Goal: Information Seeking & Learning: Learn about a topic

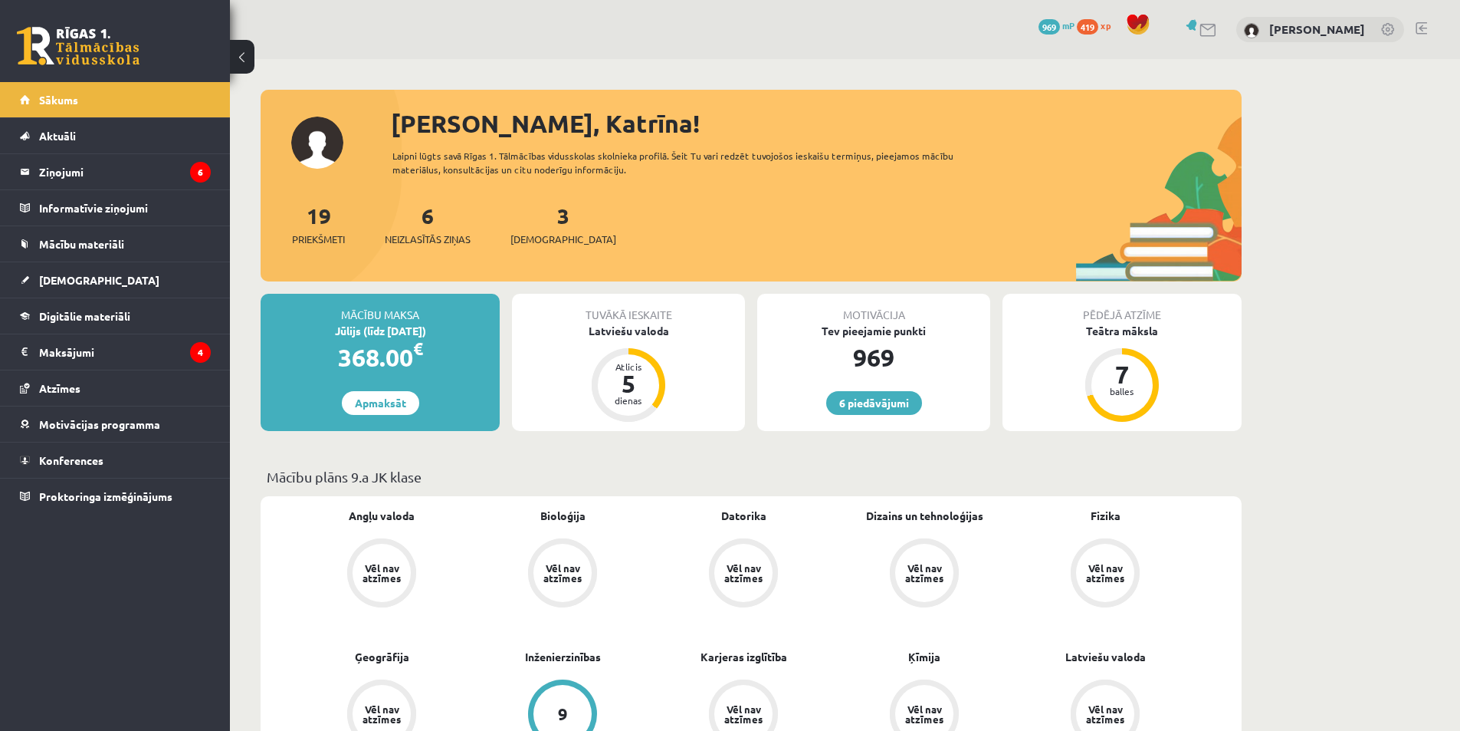
click at [448, 230] on div "6 Neizlasītās ziņas" at bounding box center [428, 223] width 86 height 48
click at [431, 230] on div "6 Neizlasītās ziņas" at bounding box center [428, 223] width 86 height 48
click at [405, 243] on span "Neizlasītās ziņas" at bounding box center [428, 239] width 86 height 15
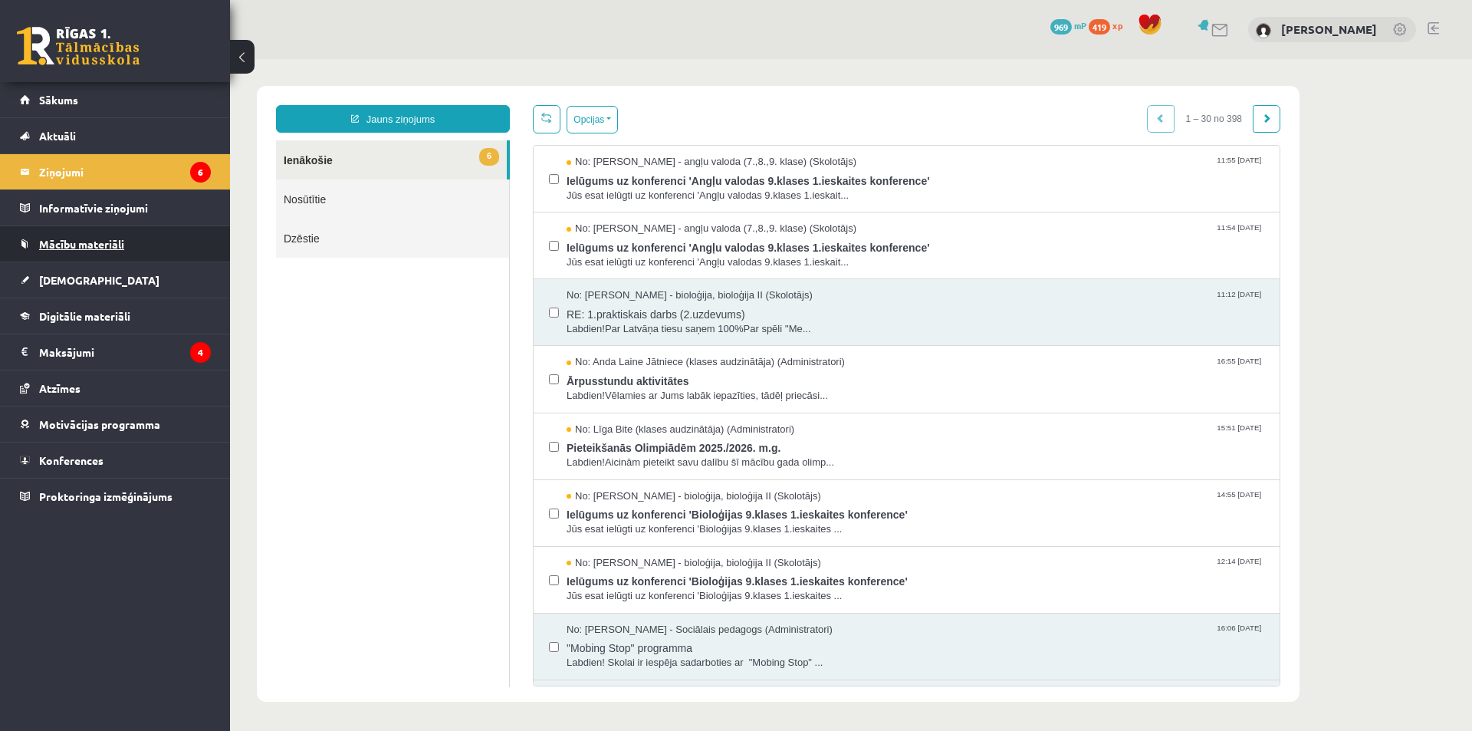
click at [103, 248] on span "Mācību materiāli" at bounding box center [81, 244] width 85 height 14
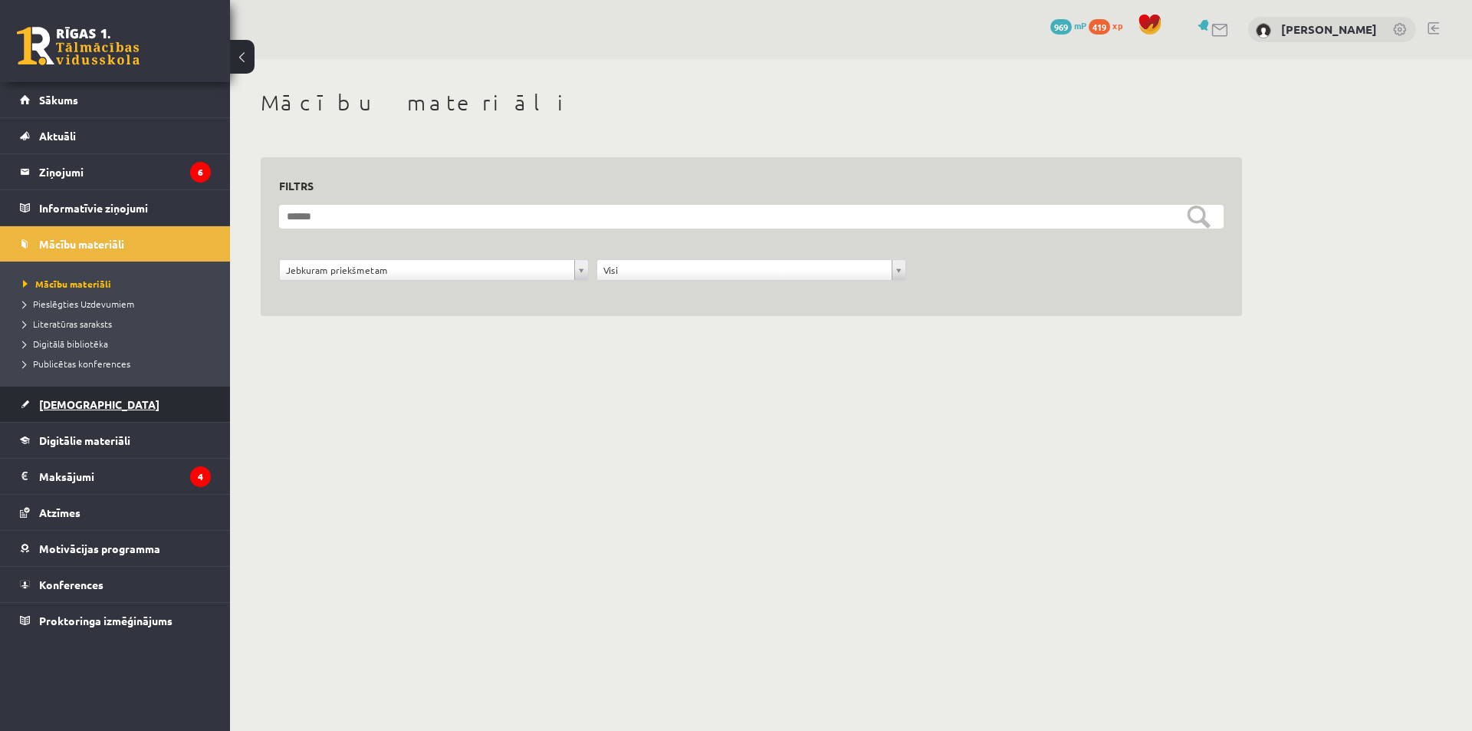
click at [94, 390] on link "[DEMOGRAPHIC_DATA]" at bounding box center [115, 403] width 191 height 35
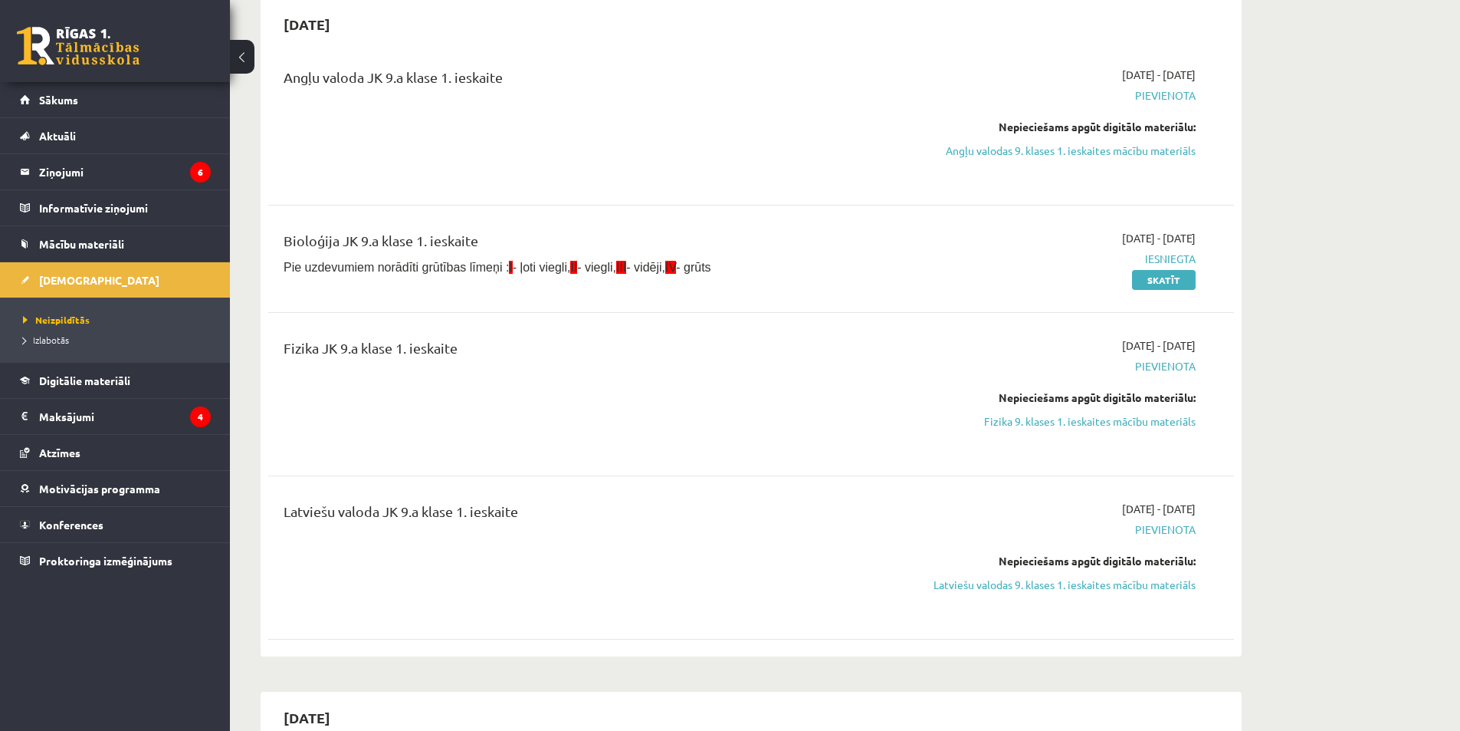
scroll to position [153, 0]
click at [1092, 436] on div "[DATE] - [DATE] [GEOGRAPHIC_DATA] Nepieciešams apgūt digitālo materiālu: Fizika…" at bounding box center [1051, 393] width 312 height 113
click at [1072, 425] on link "Fizika 9. klases 1. ieskaites mācību materiāls" at bounding box center [1051, 420] width 289 height 16
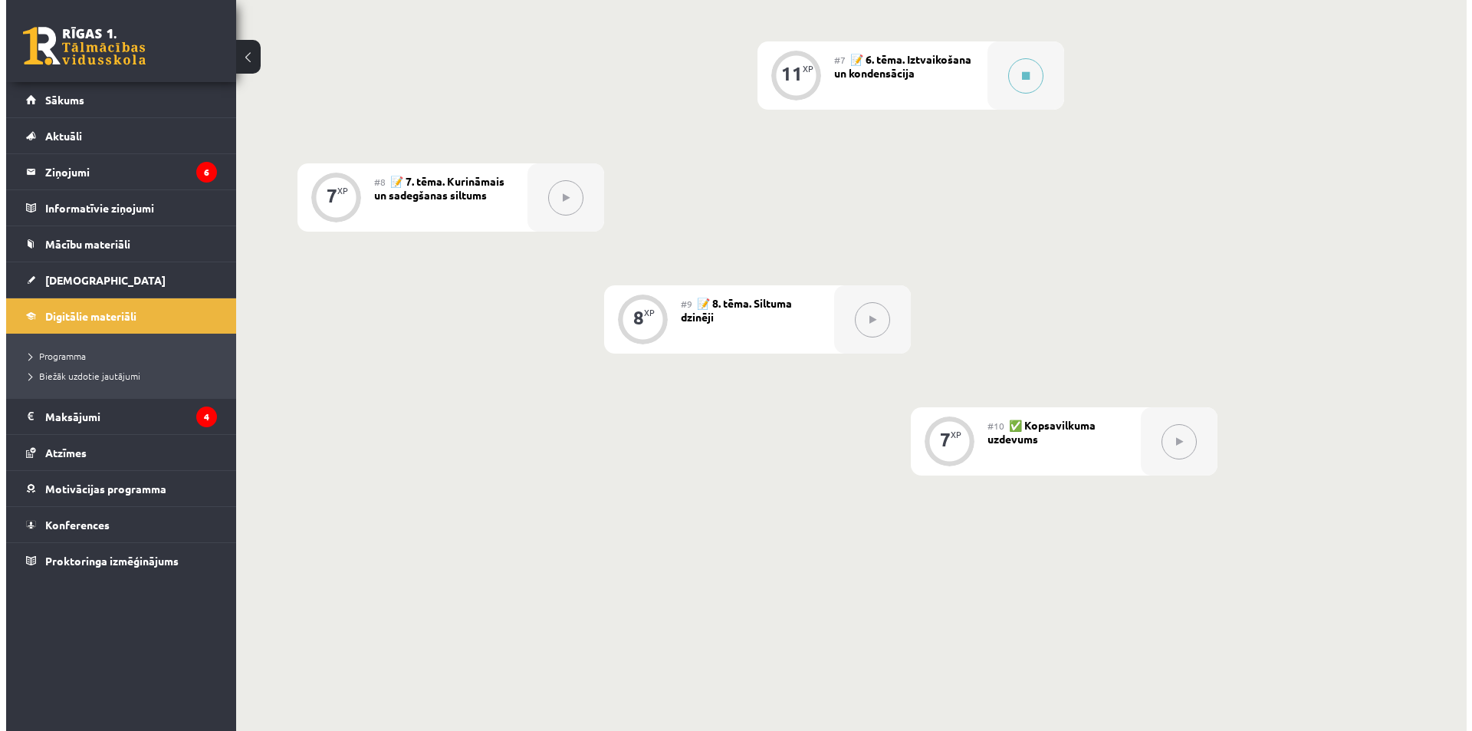
scroll to position [1116, 0]
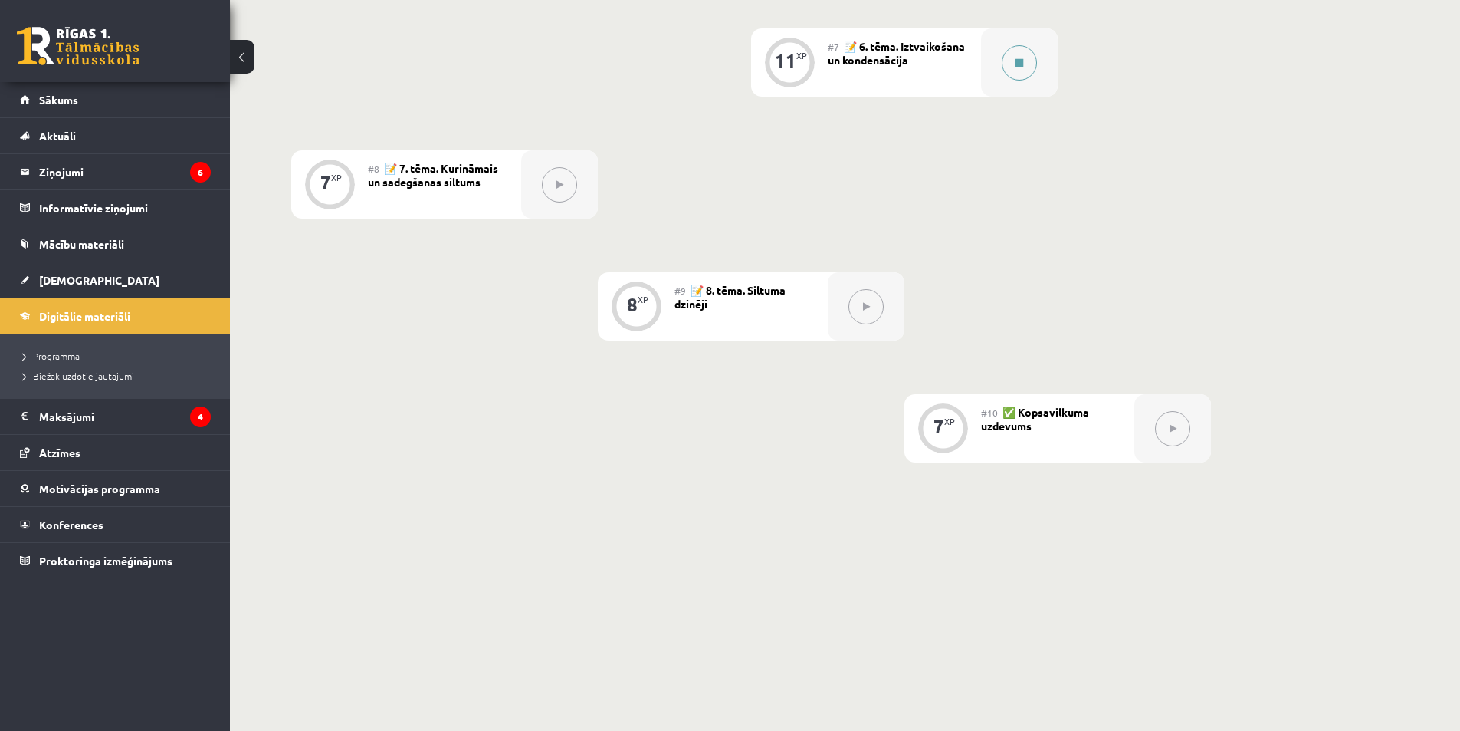
click at [1005, 49] on div at bounding box center [1019, 62] width 77 height 68
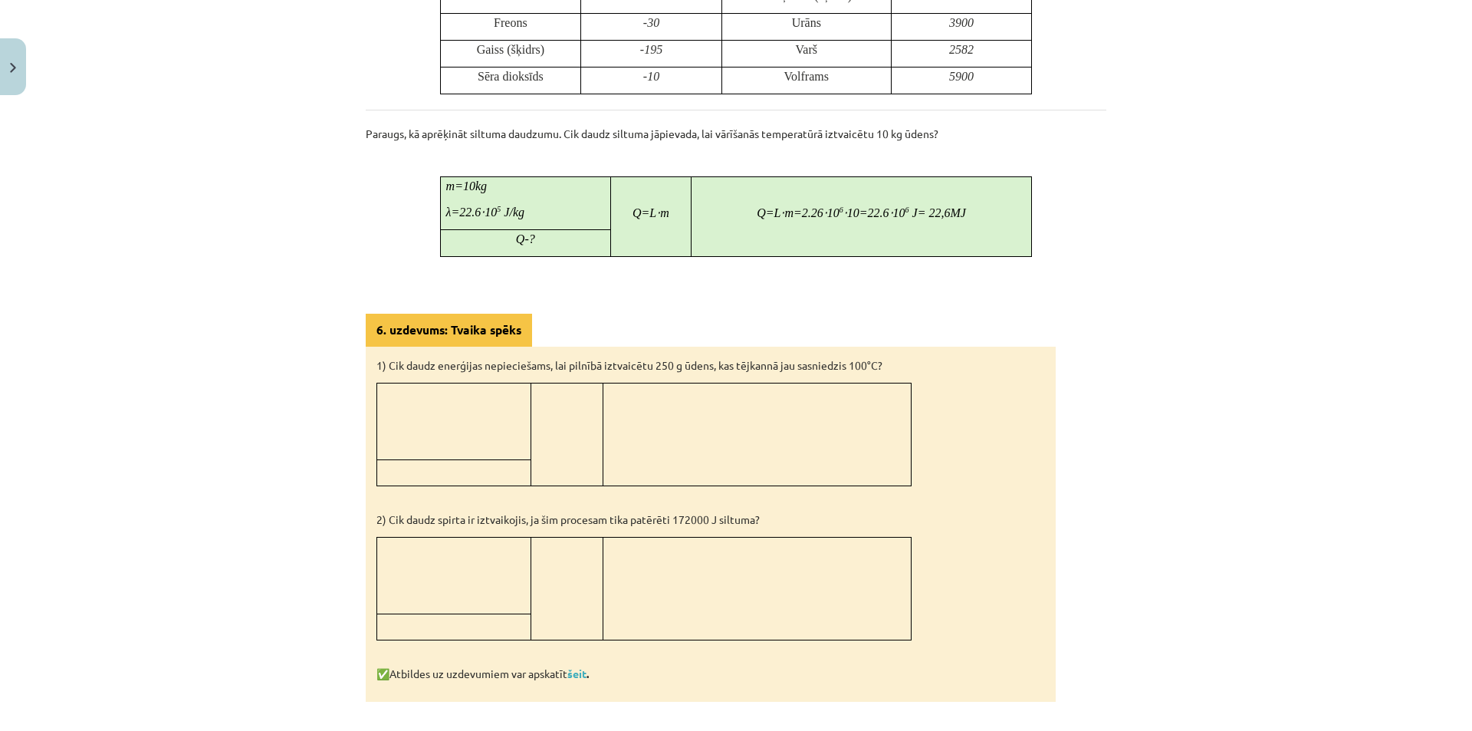
scroll to position [932, 0]
click at [584, 674] on link "šeit" at bounding box center [576, 672] width 19 height 14
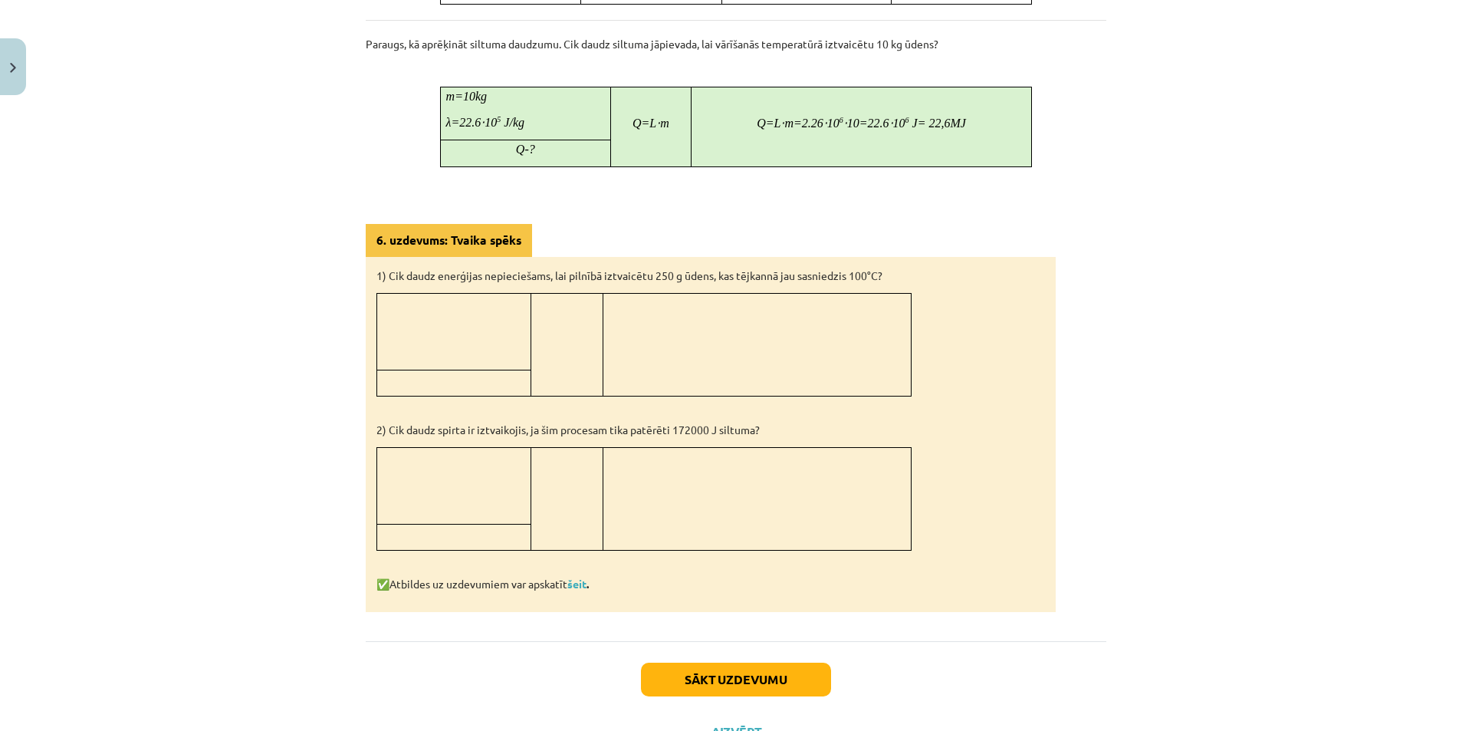
scroll to position [1085, 0]
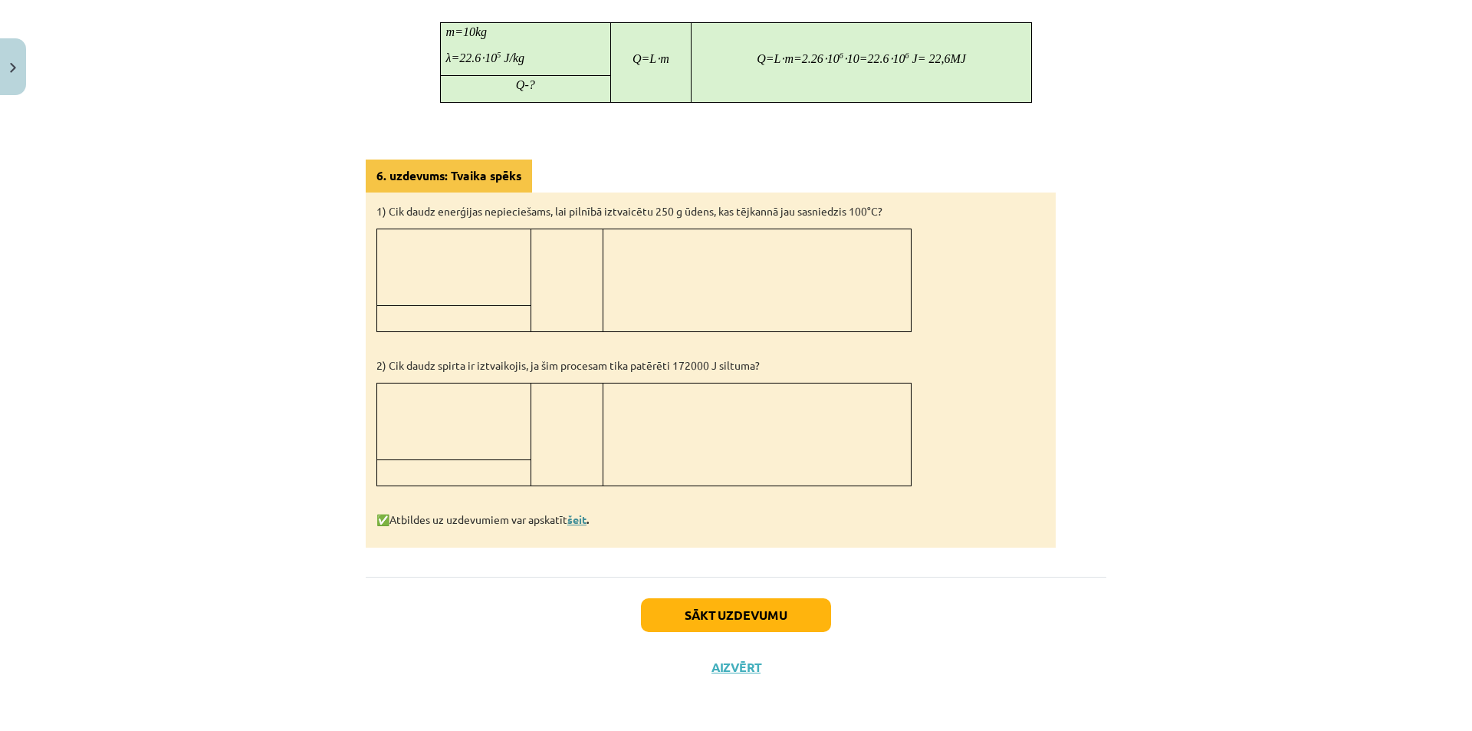
click at [584, 517] on link "šeit" at bounding box center [576, 519] width 19 height 14
click at [713, 618] on button "Sākt uzdevumu" at bounding box center [736, 615] width 190 height 34
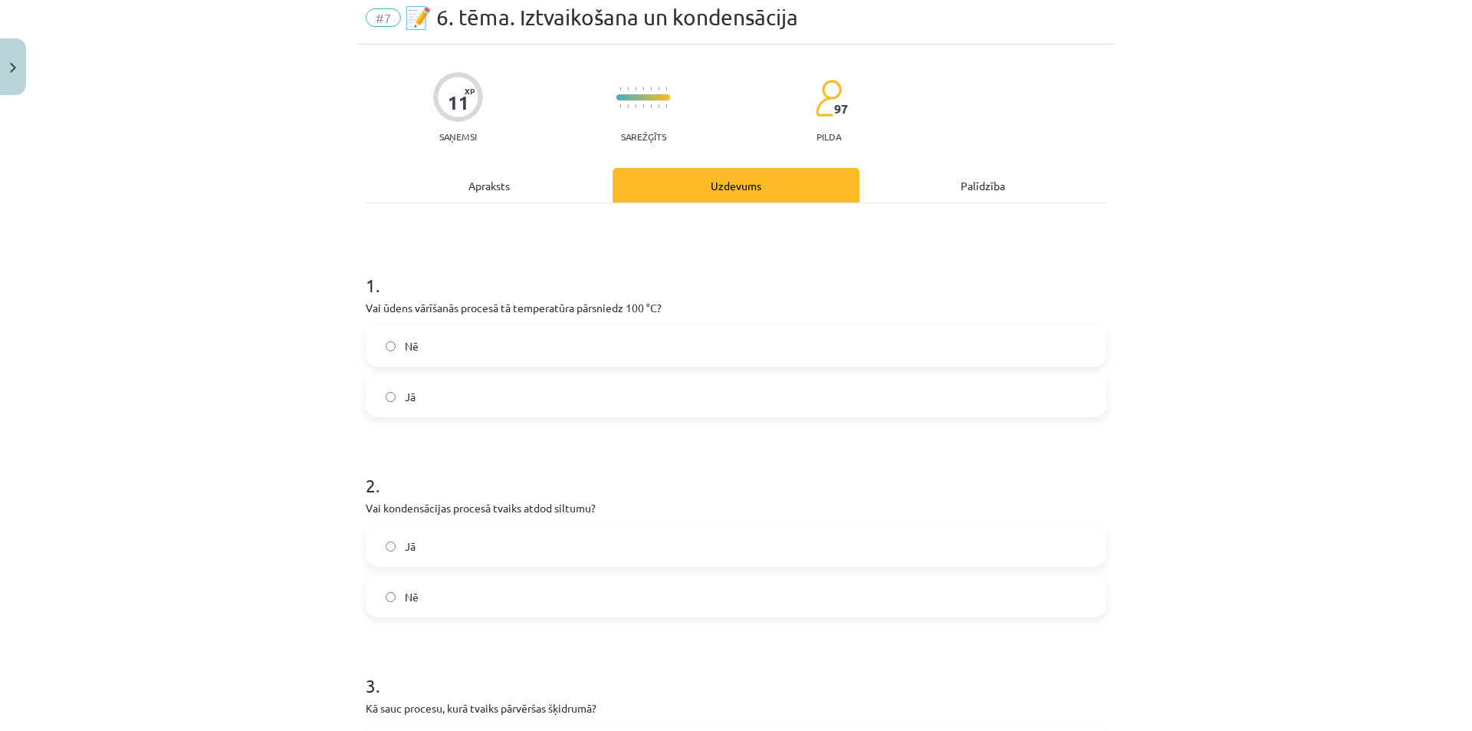
scroll to position [38, 0]
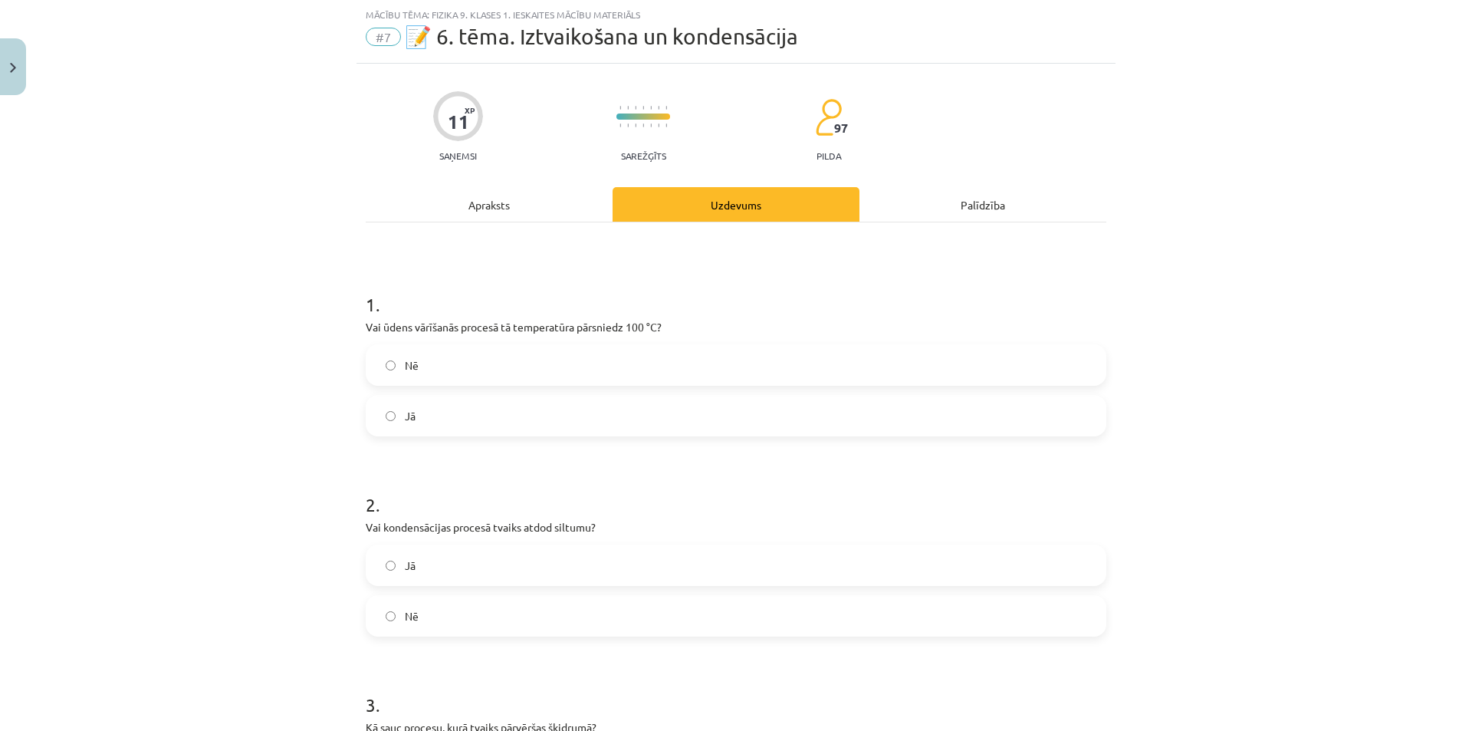
click at [390, 369] on label "Nē" at bounding box center [735, 365] width 737 height 38
click at [379, 428] on label "Jā" at bounding box center [735, 415] width 737 height 38
click at [389, 371] on label "Nē" at bounding box center [735, 365] width 737 height 38
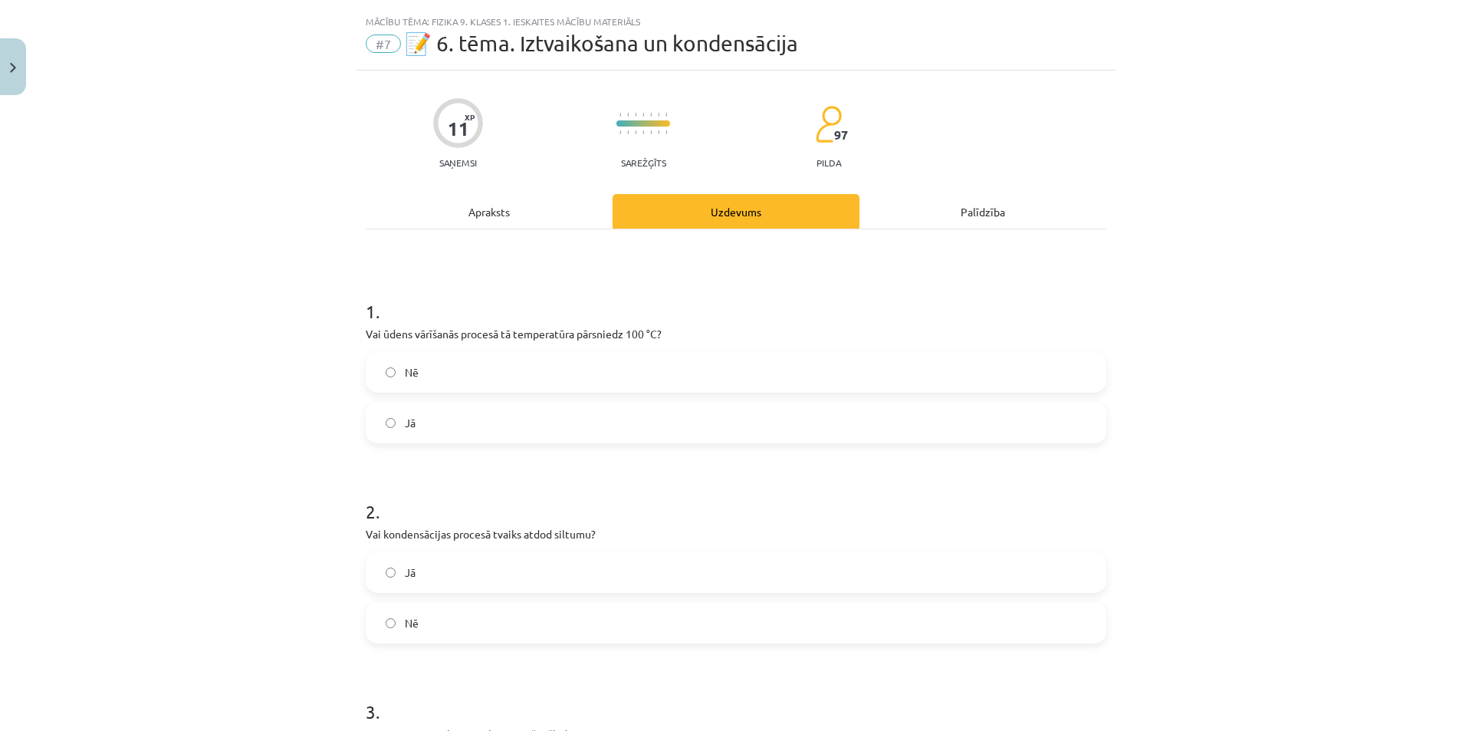
scroll to position [0, 0]
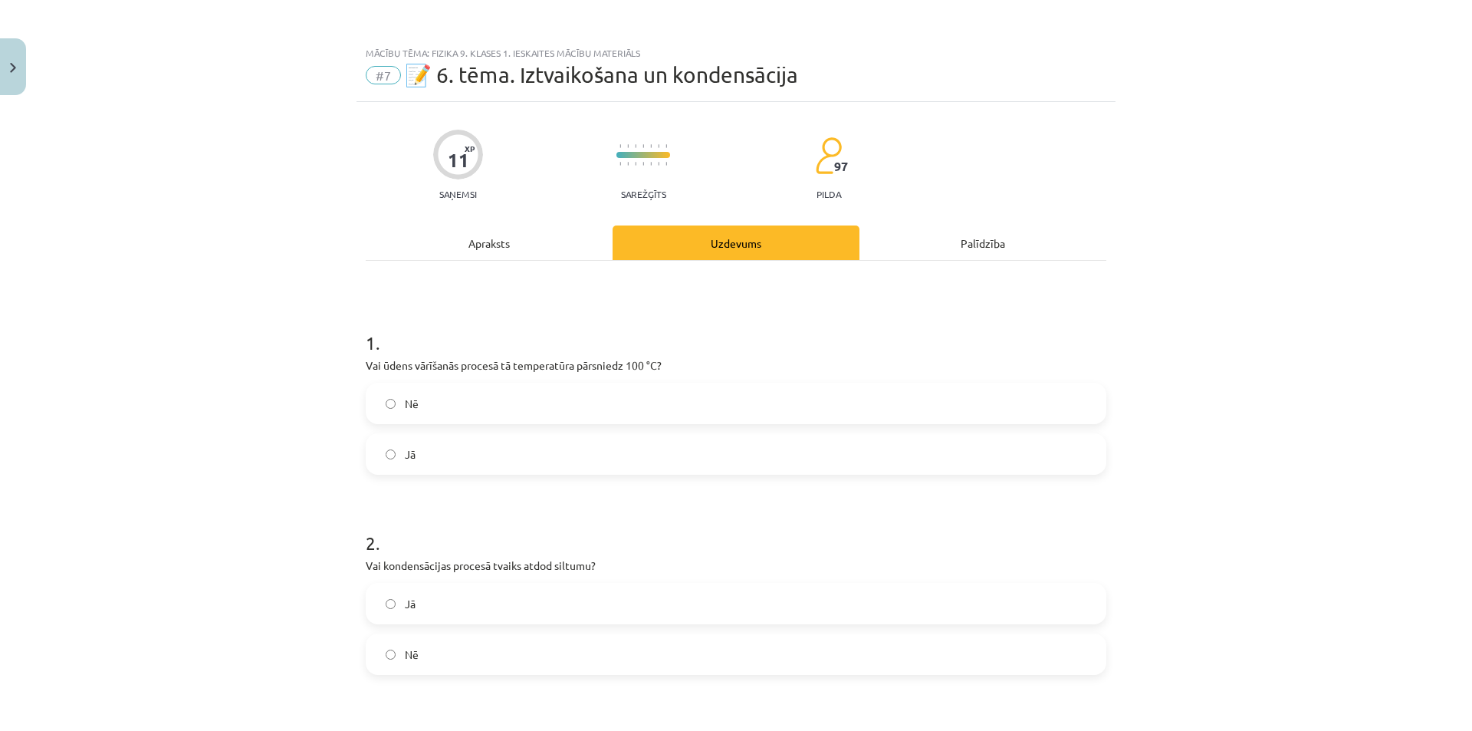
click at [491, 238] on div "Apraksts" at bounding box center [489, 242] width 247 height 34
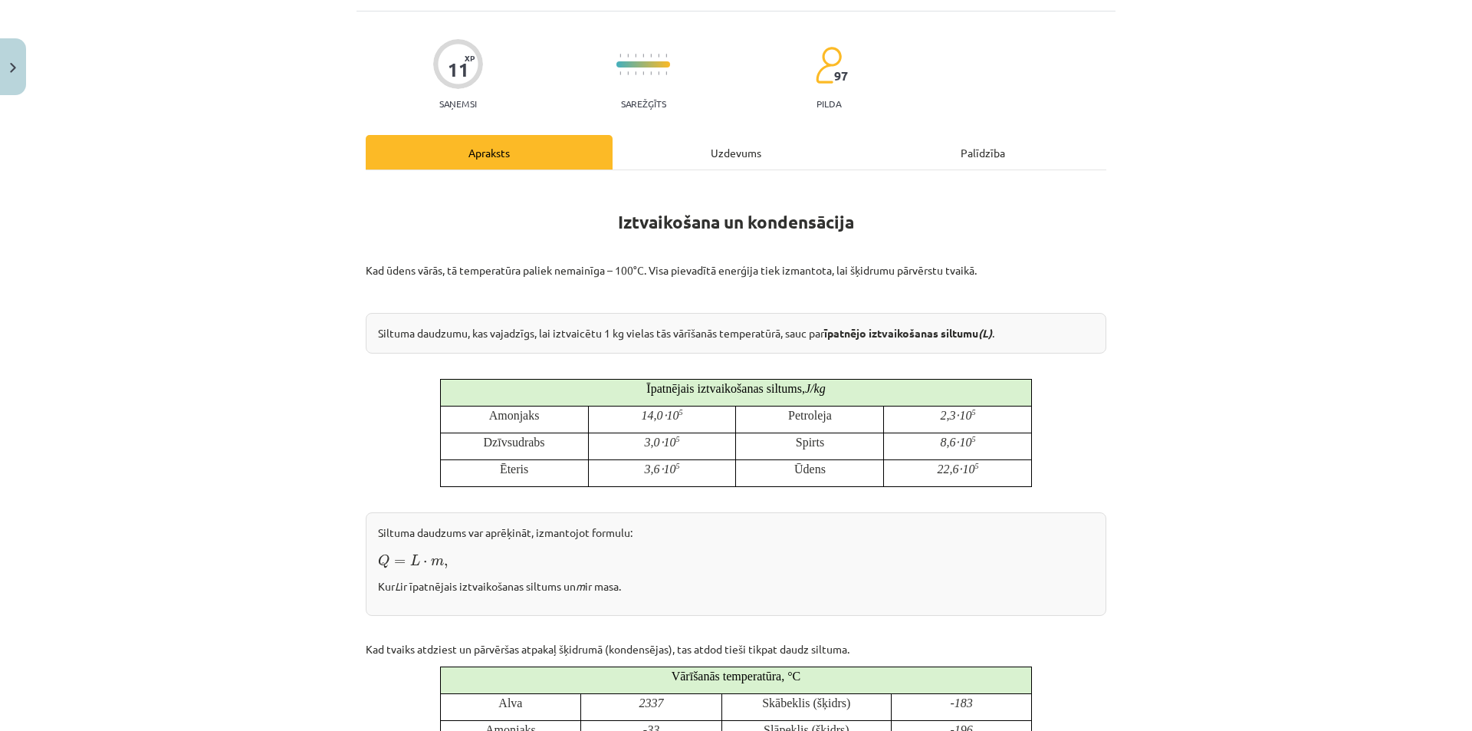
scroll to position [38, 0]
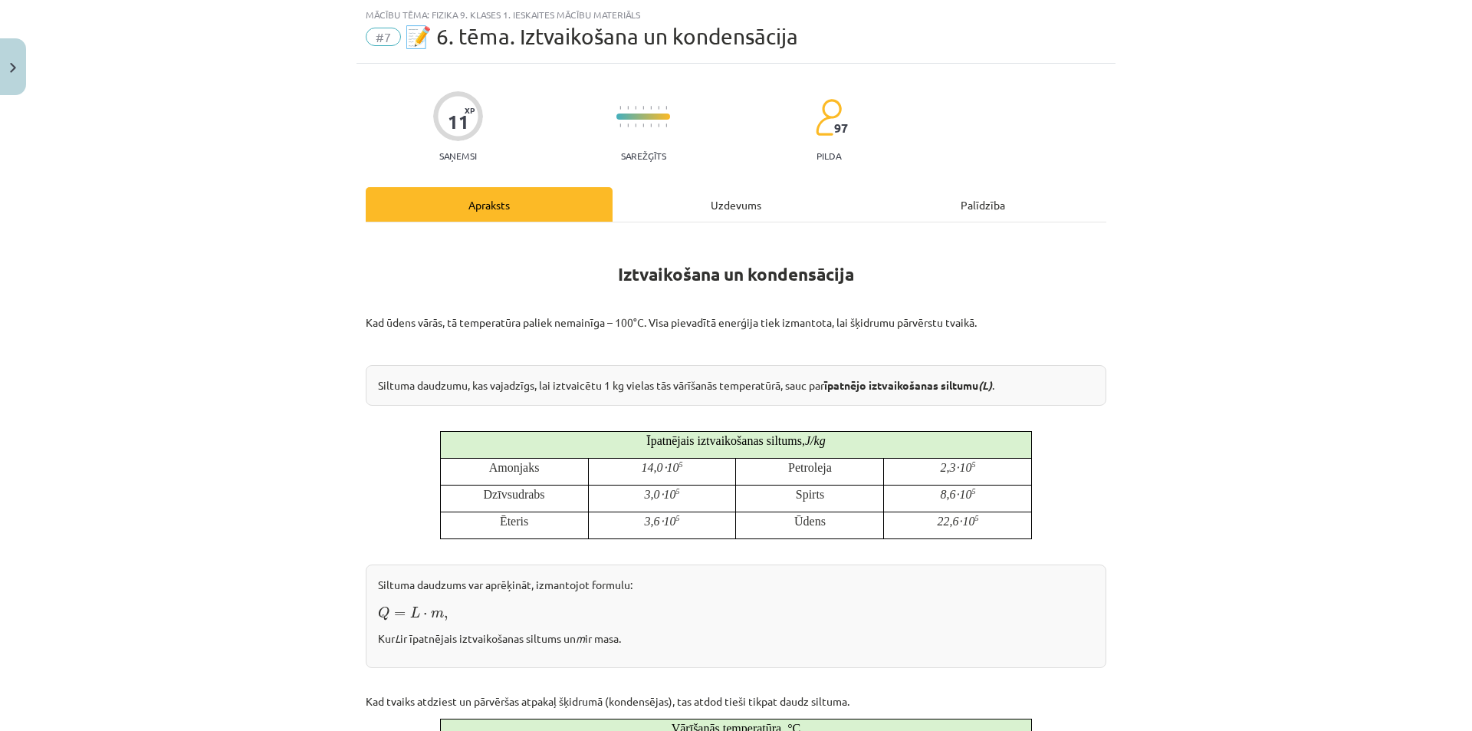
click at [657, 213] on div "Uzdevums" at bounding box center [736, 204] width 247 height 34
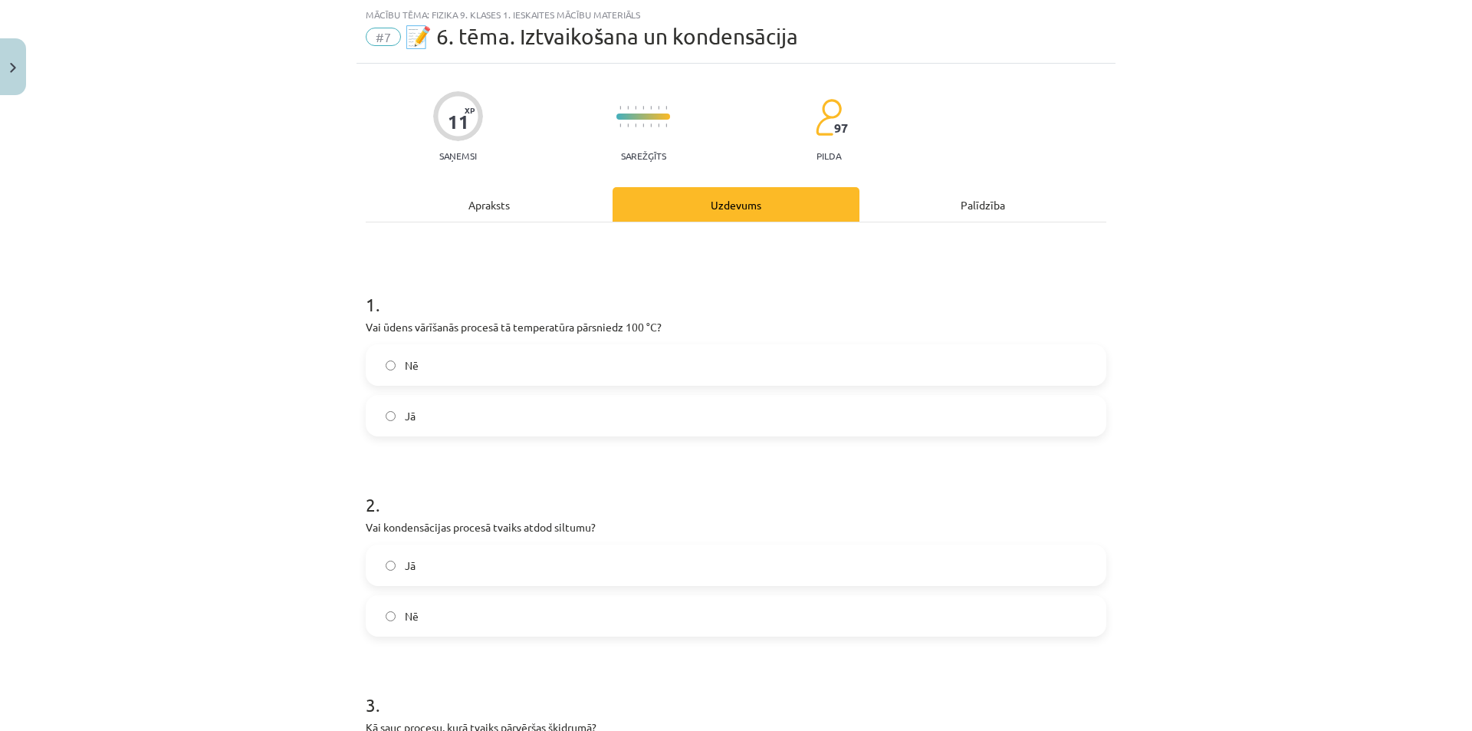
click at [389, 571] on label "Jā" at bounding box center [735, 565] width 737 height 38
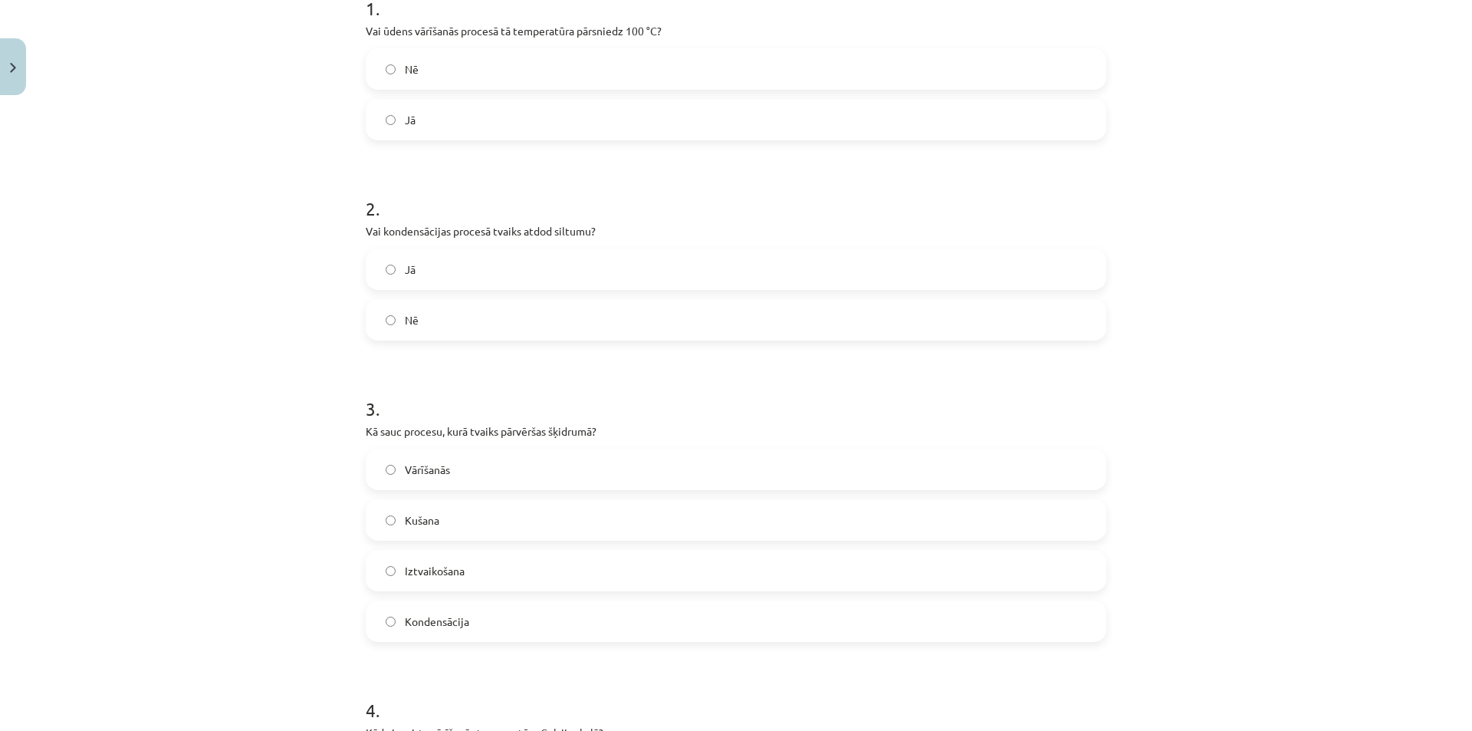
scroll to position [422, 0]
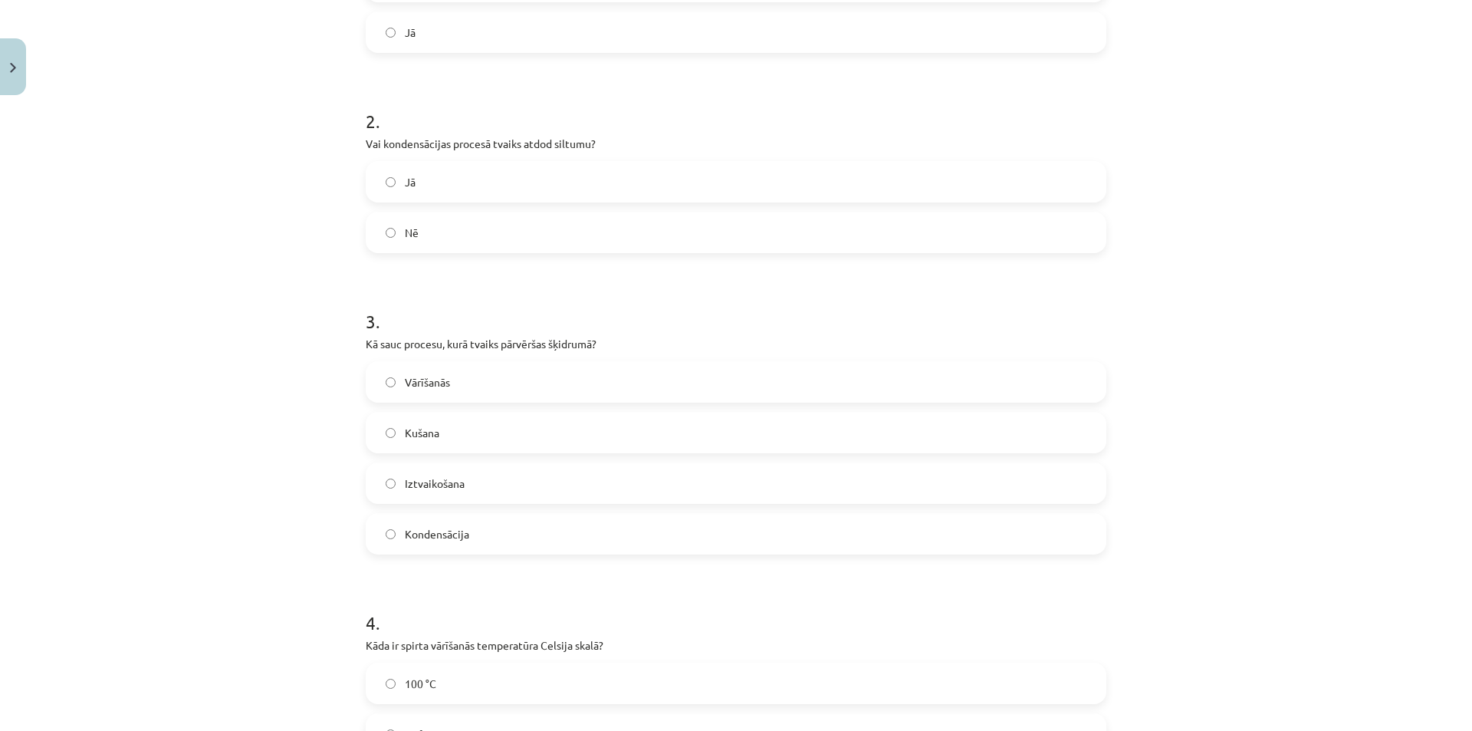
click at [429, 532] on span "Kondensācija" at bounding box center [437, 534] width 64 height 16
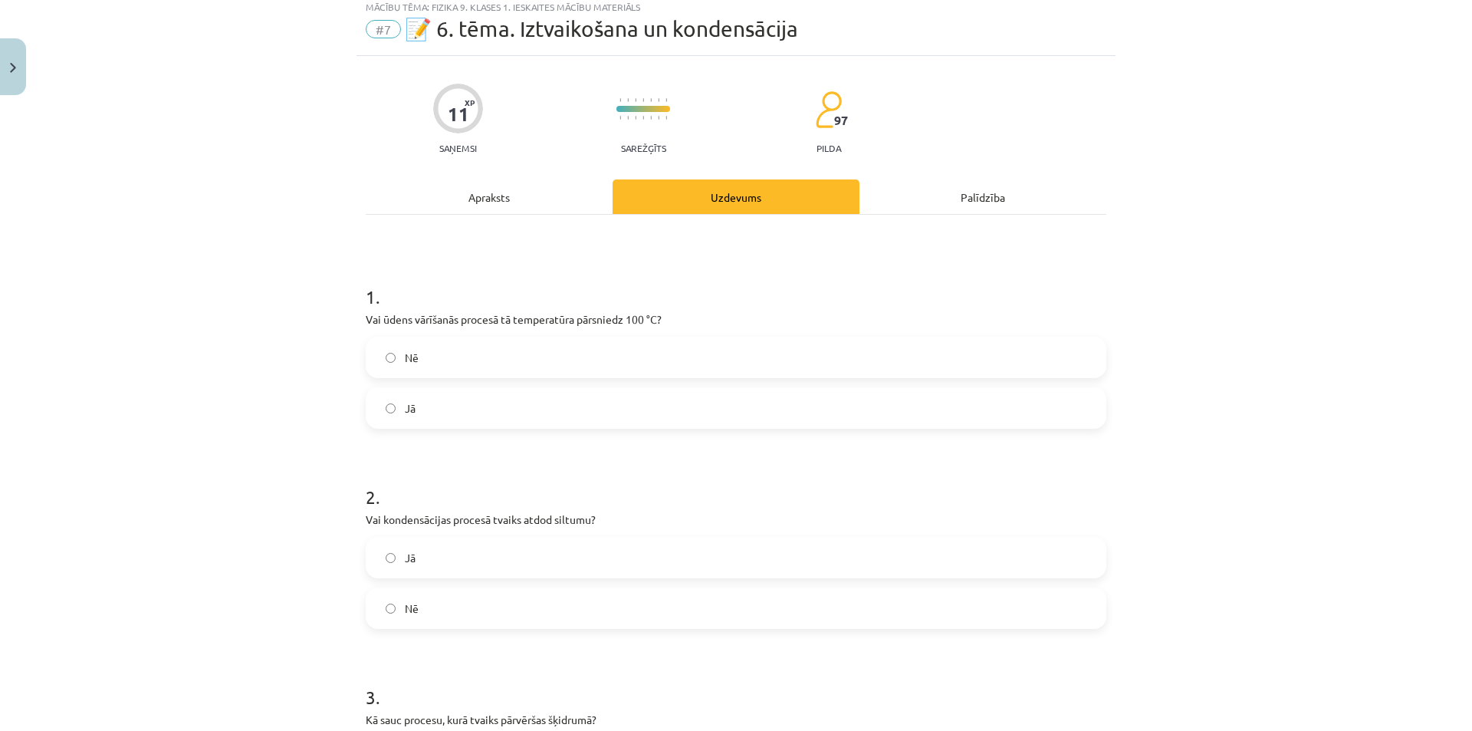
scroll to position [38, 0]
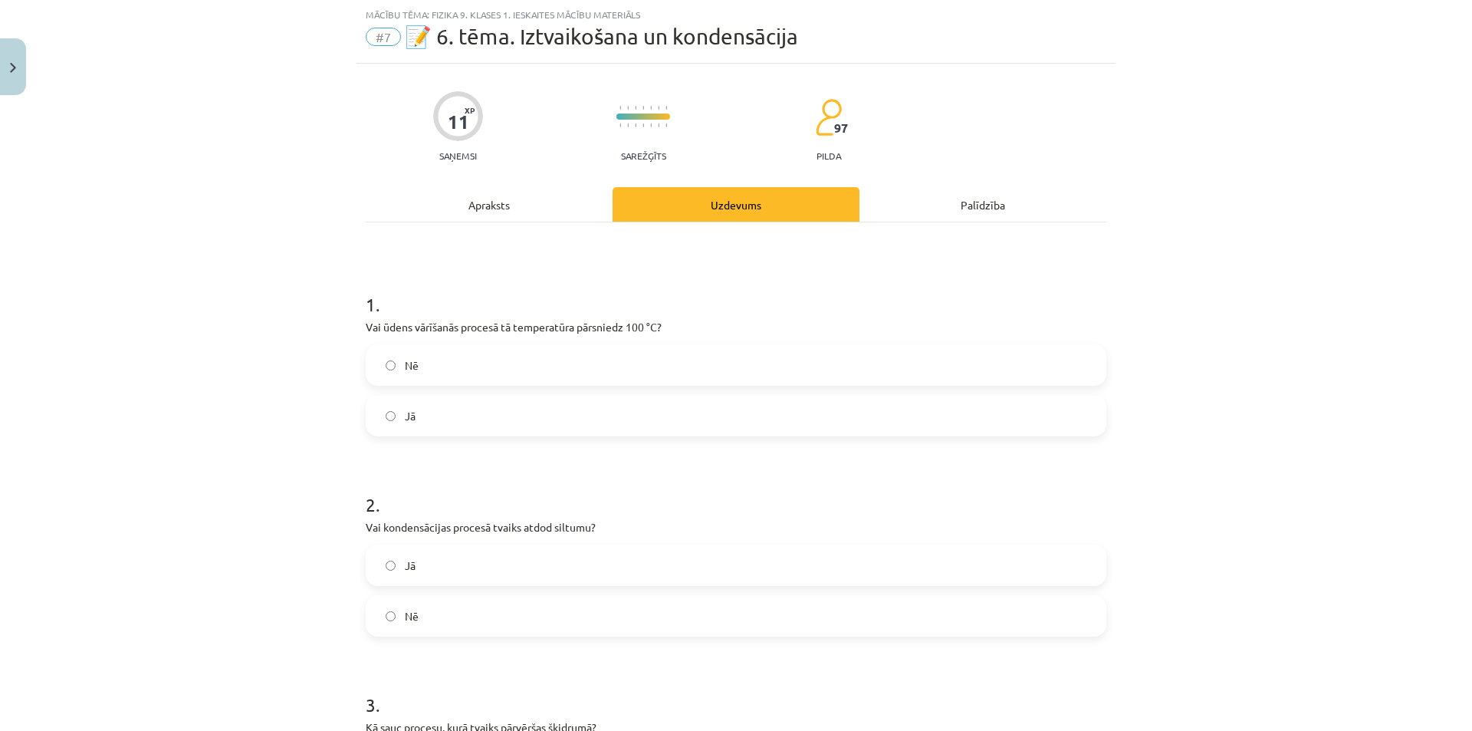
click at [470, 206] on div "Apraksts" at bounding box center [489, 204] width 247 height 34
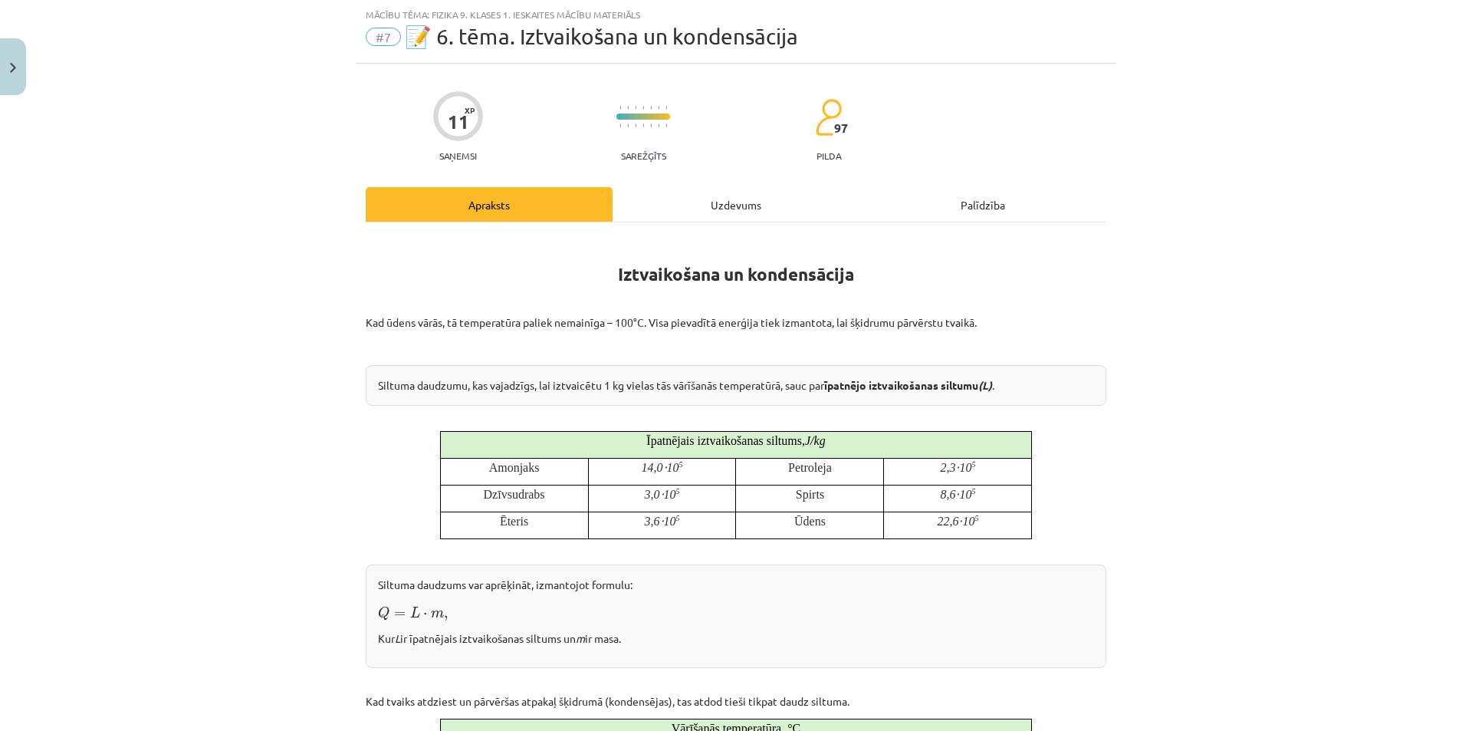
click at [708, 190] on div "Uzdevums" at bounding box center [736, 204] width 247 height 34
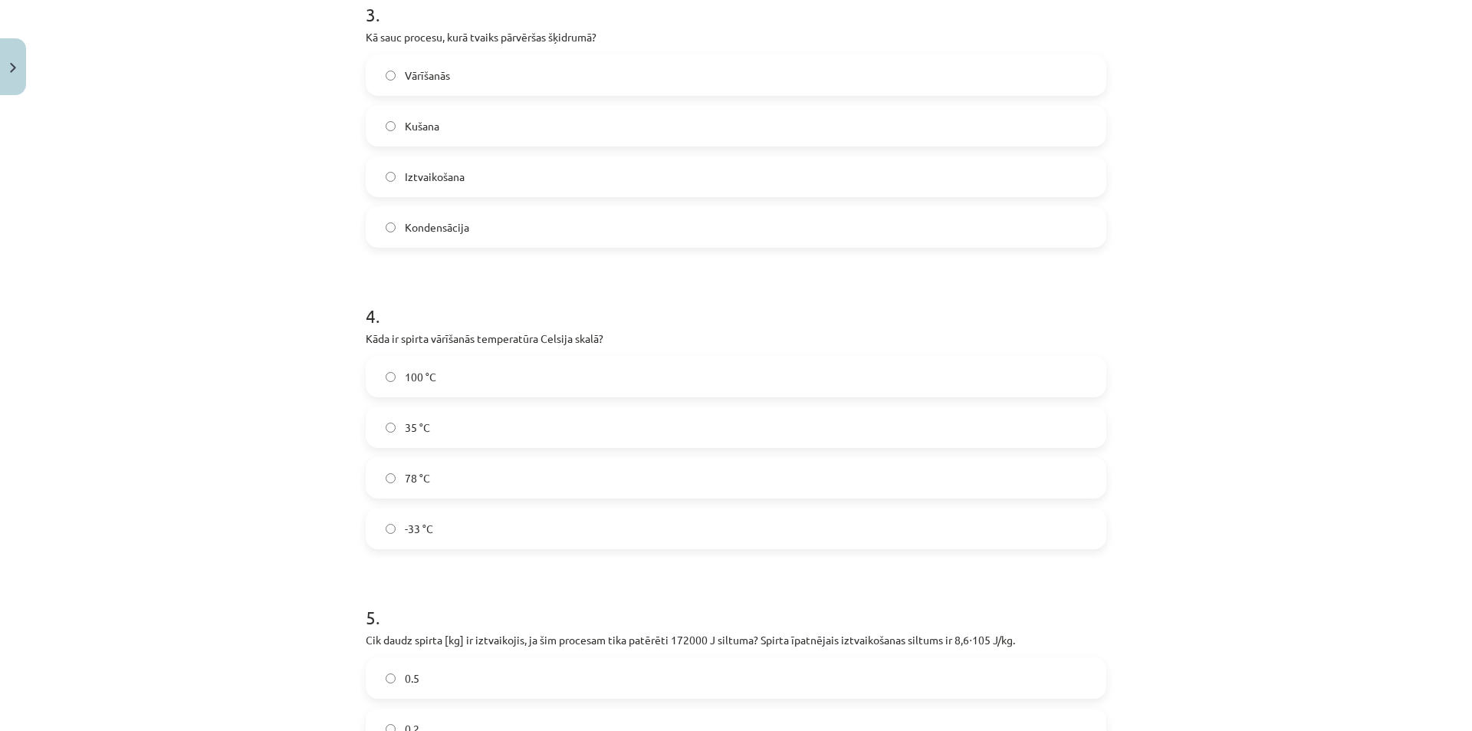
click at [398, 475] on label "78 °C" at bounding box center [735, 477] width 737 height 38
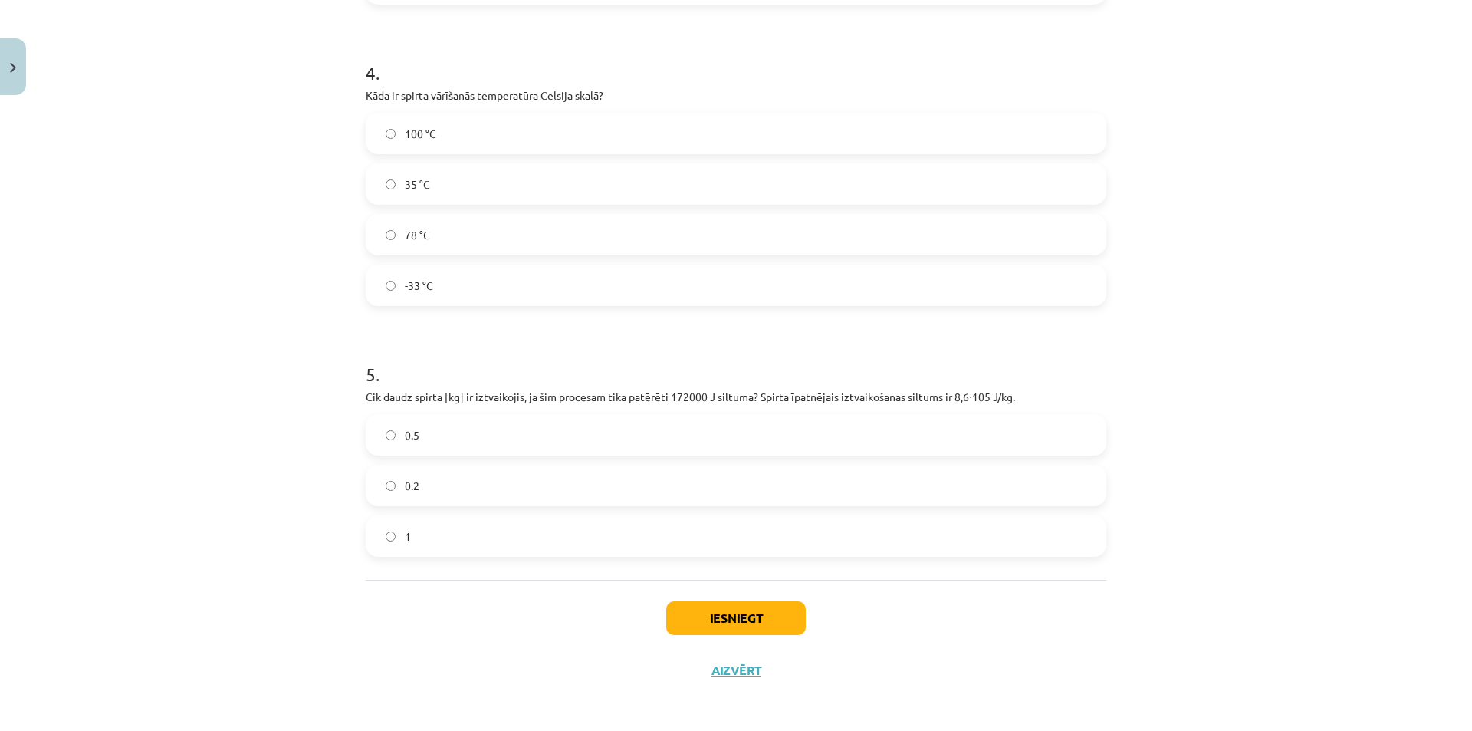
scroll to position [975, 0]
click at [413, 486] on span "0.2" at bounding box center [412, 482] width 15 height 16
click at [698, 609] on button "Iesniegt" at bounding box center [736, 614] width 140 height 34
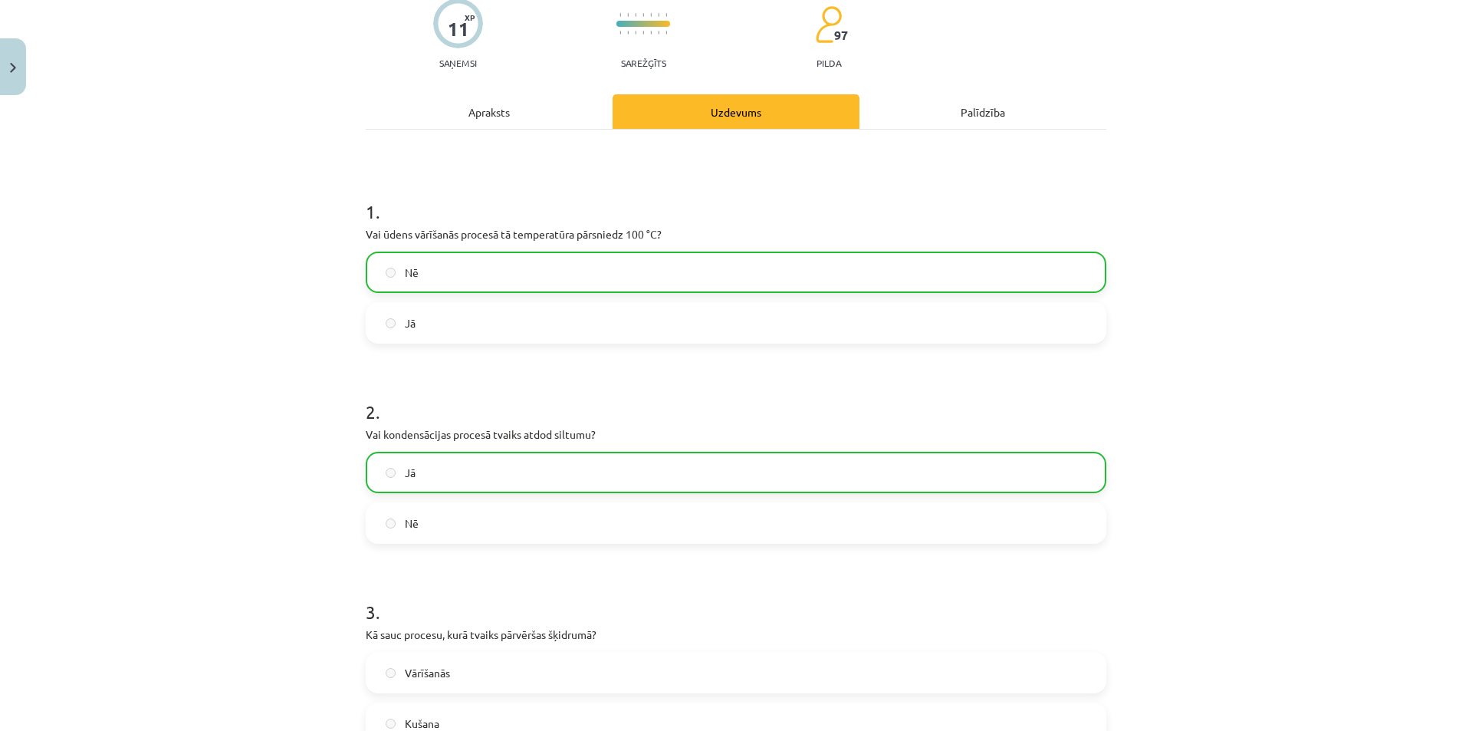
scroll to position [0, 0]
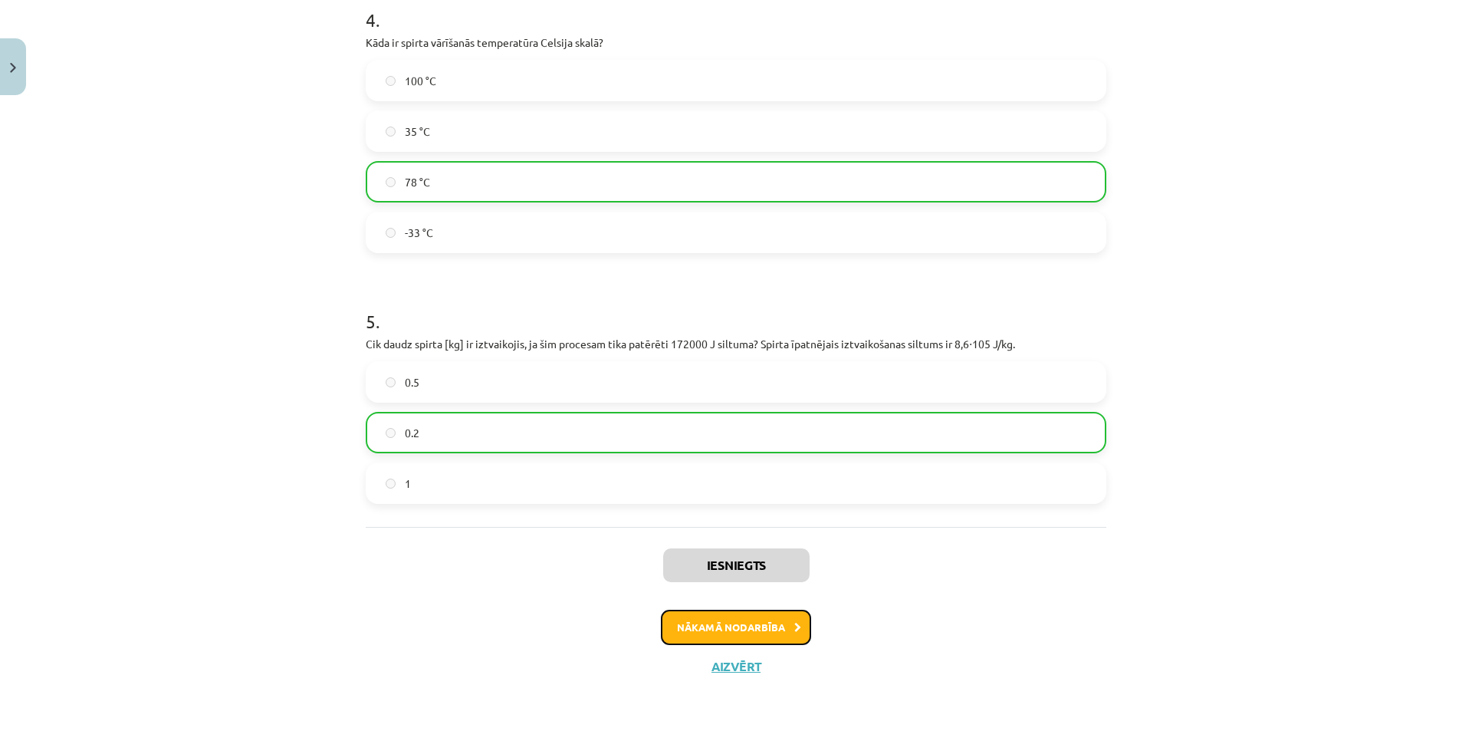
click at [753, 614] on button "Nākamā nodarbība" at bounding box center [736, 626] width 150 height 35
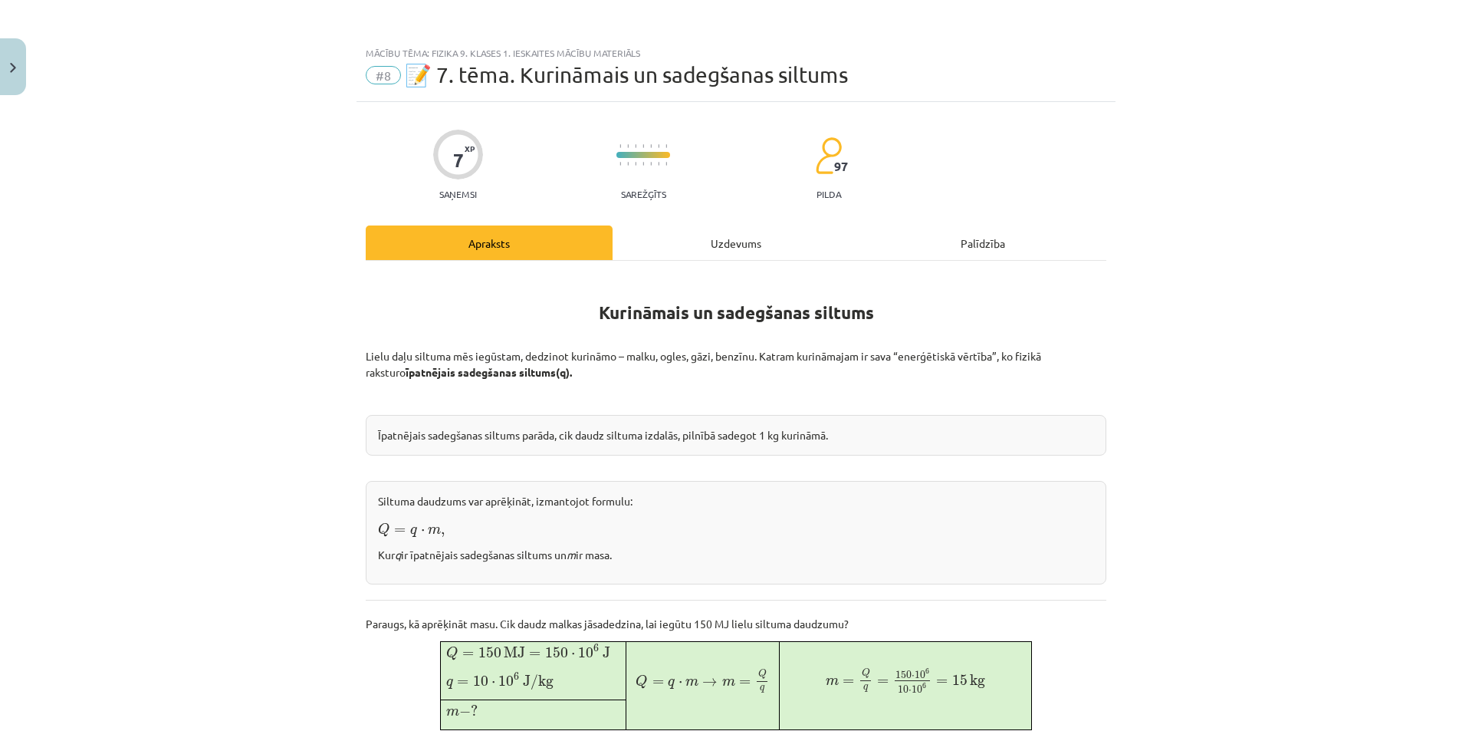
click at [694, 228] on div "Uzdevums" at bounding box center [736, 242] width 247 height 34
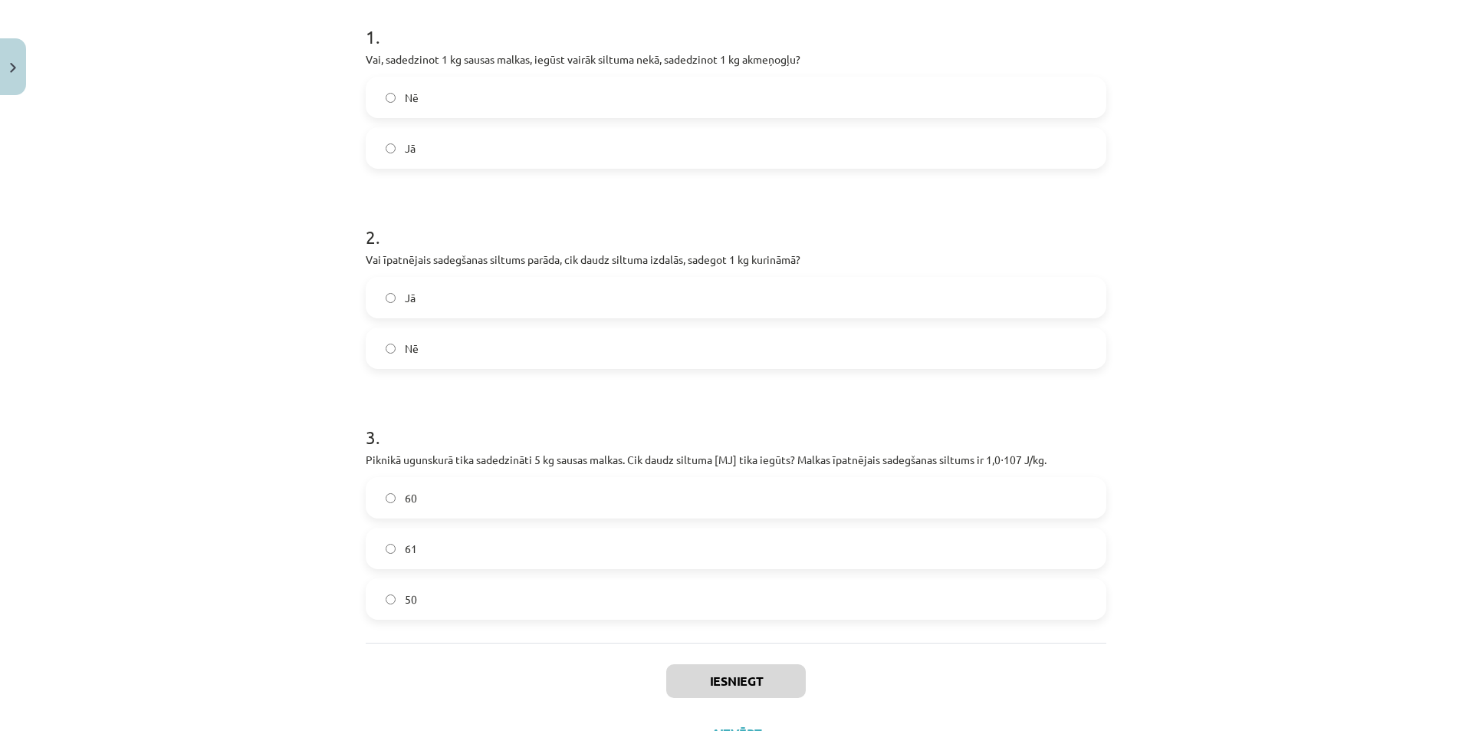
scroll to position [143, 0]
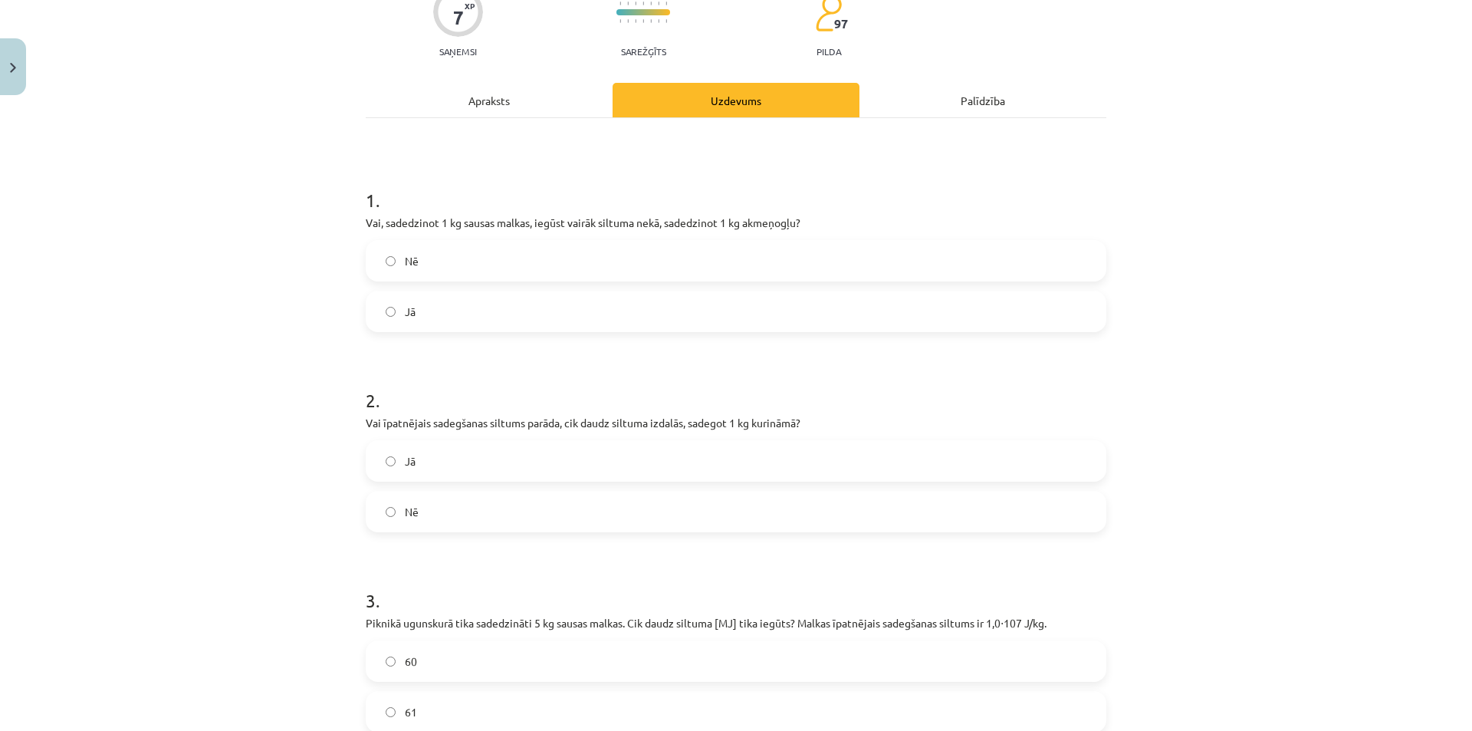
click at [494, 113] on div "Apraksts" at bounding box center [489, 100] width 247 height 34
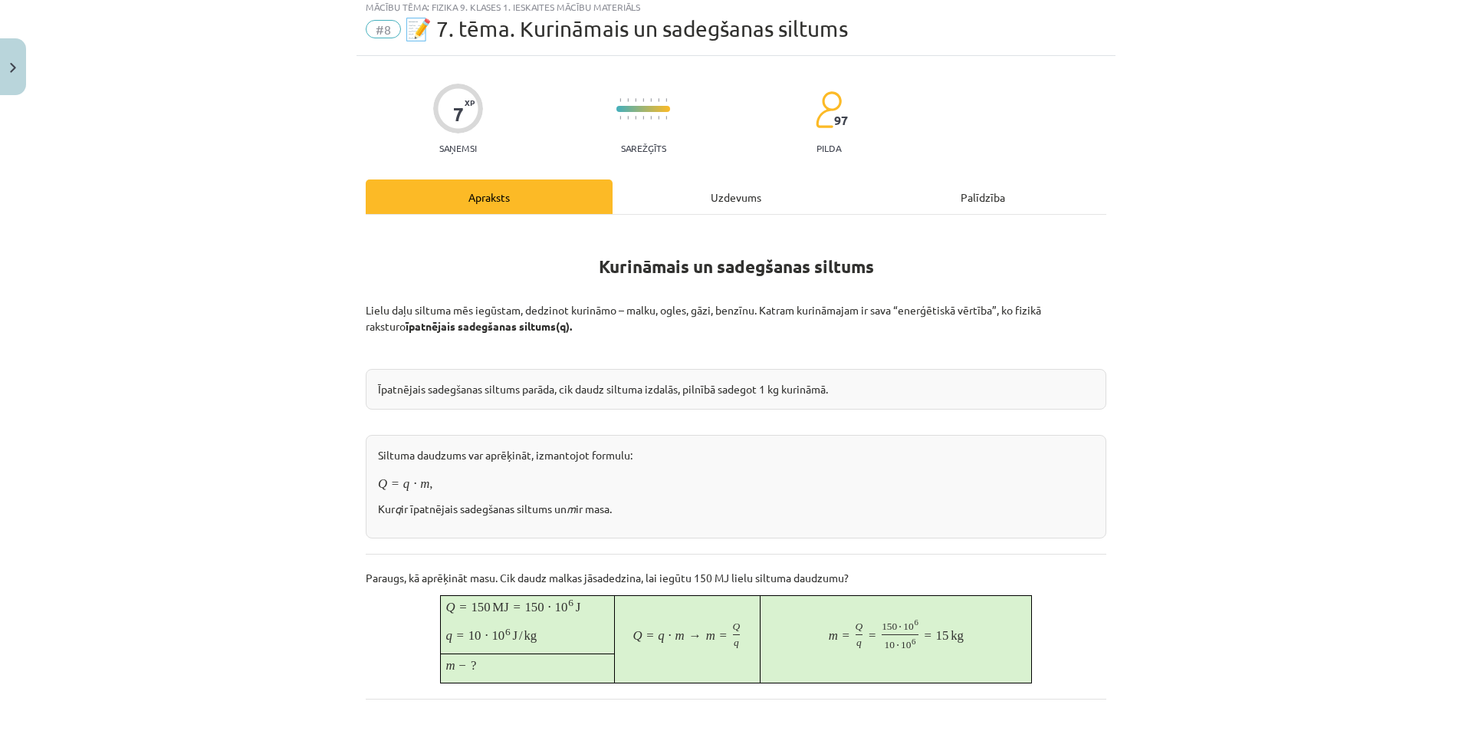
scroll to position [38, 0]
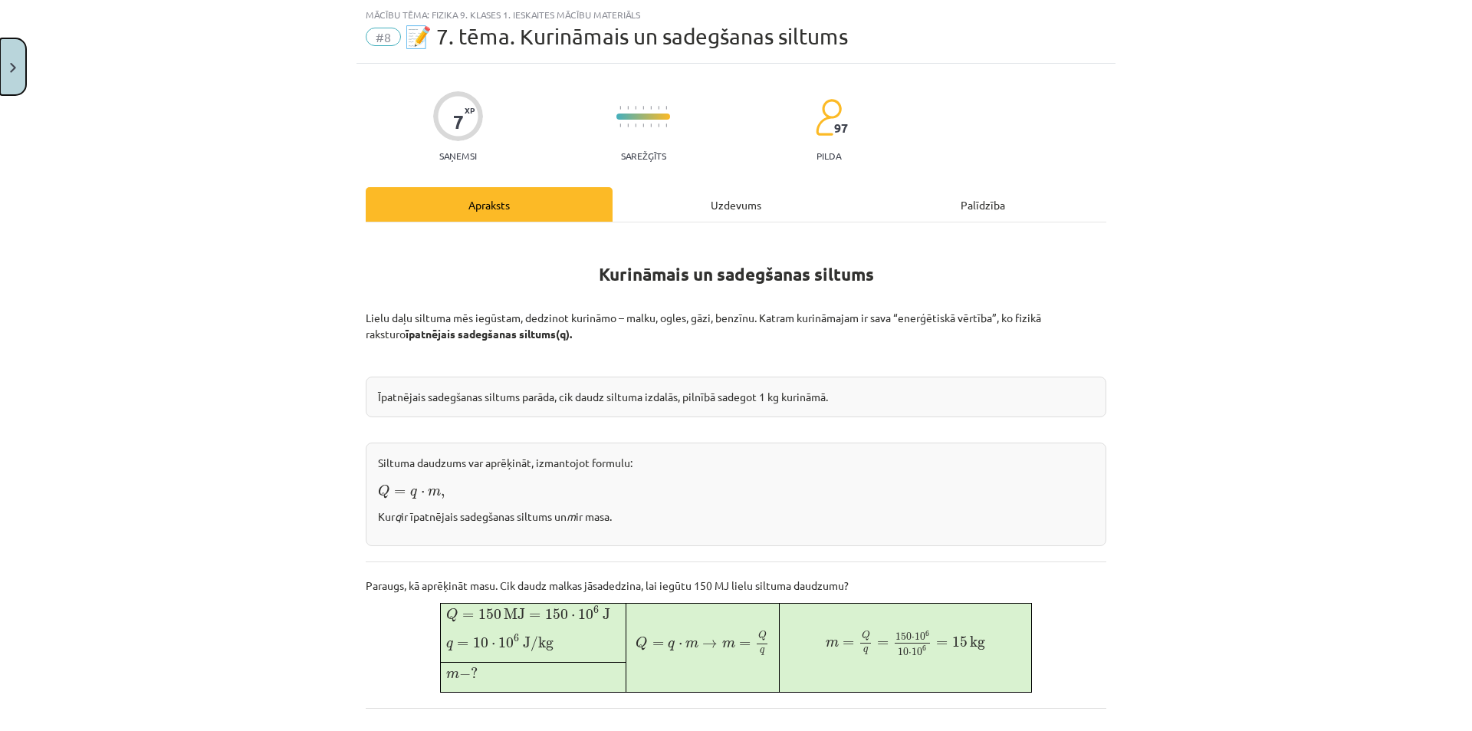
click at [0, 60] on button "Close" at bounding box center [13, 66] width 26 height 57
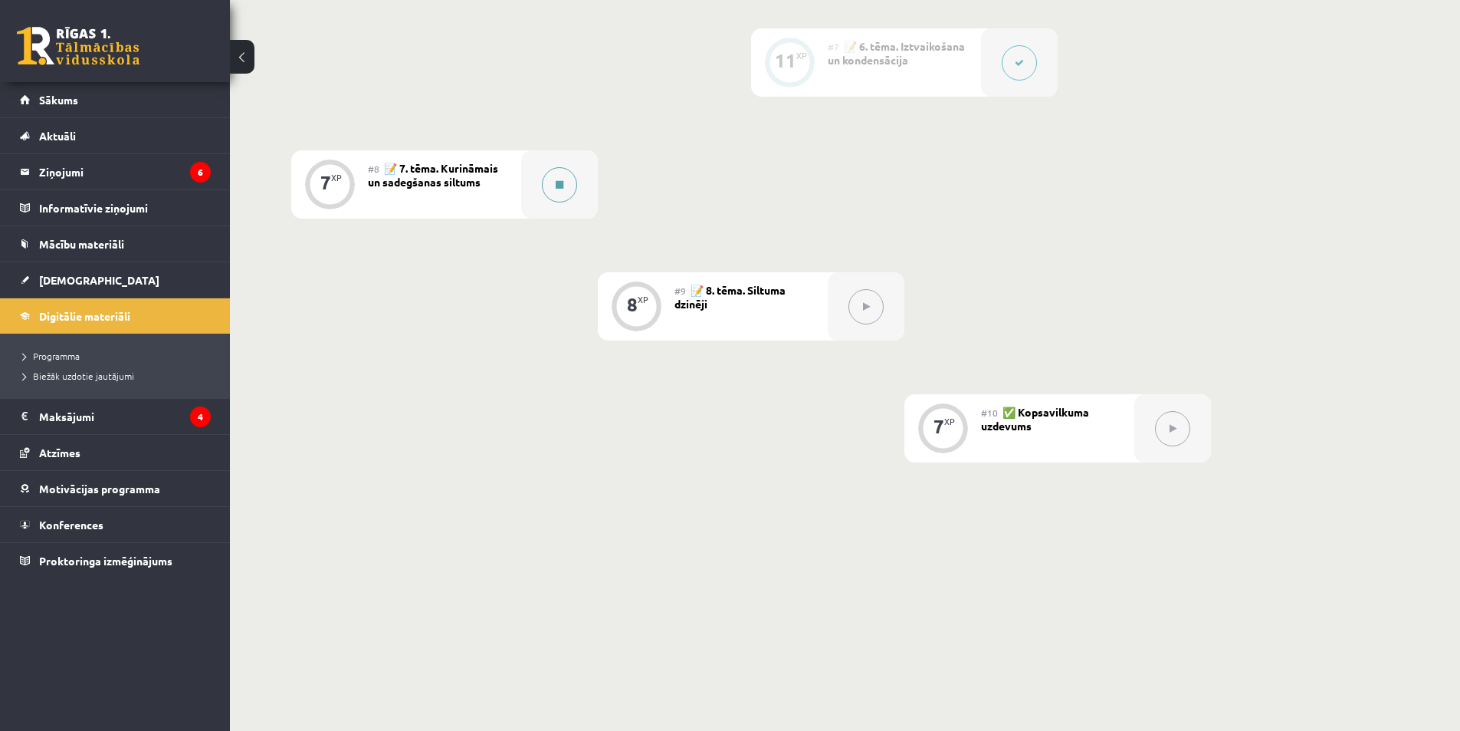
click at [540, 157] on div at bounding box center [559, 184] width 77 height 68
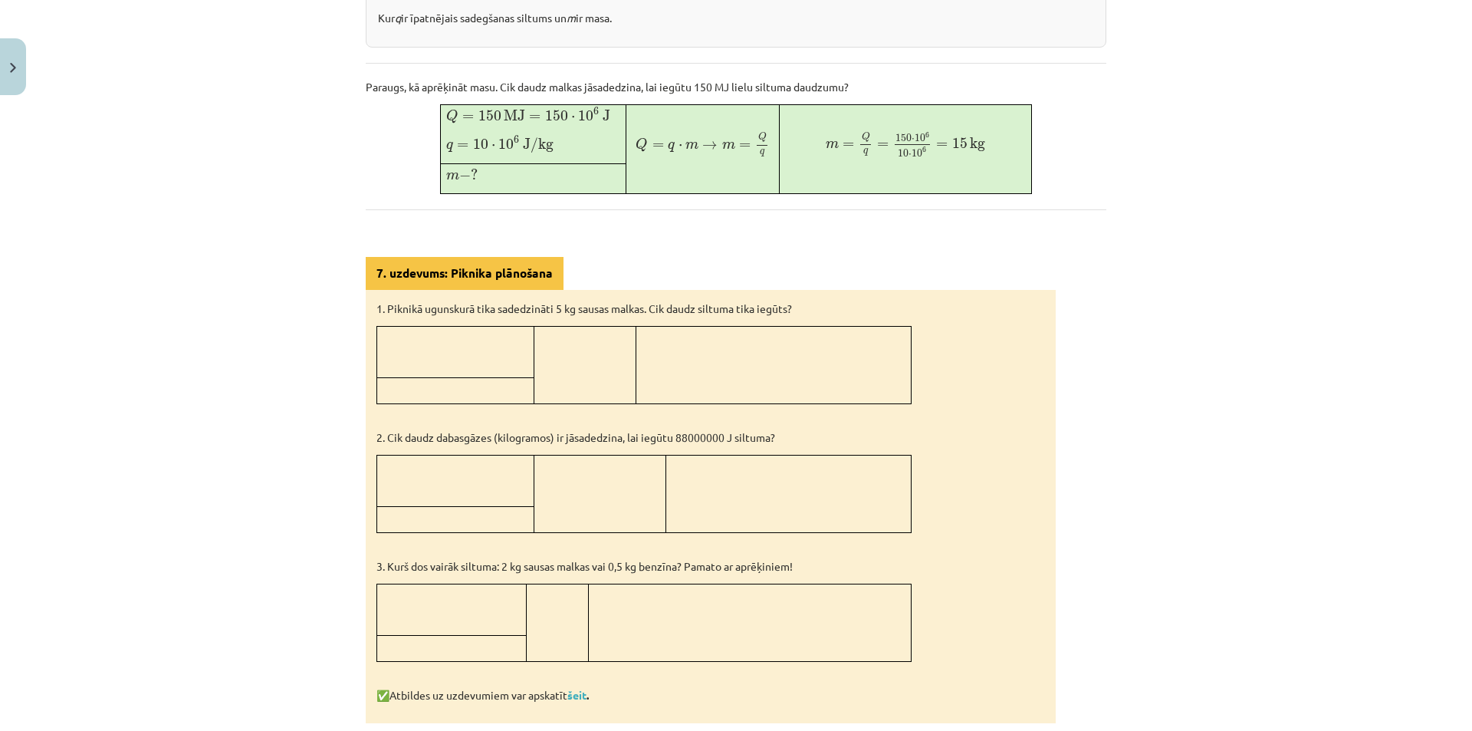
scroll to position [613, 0]
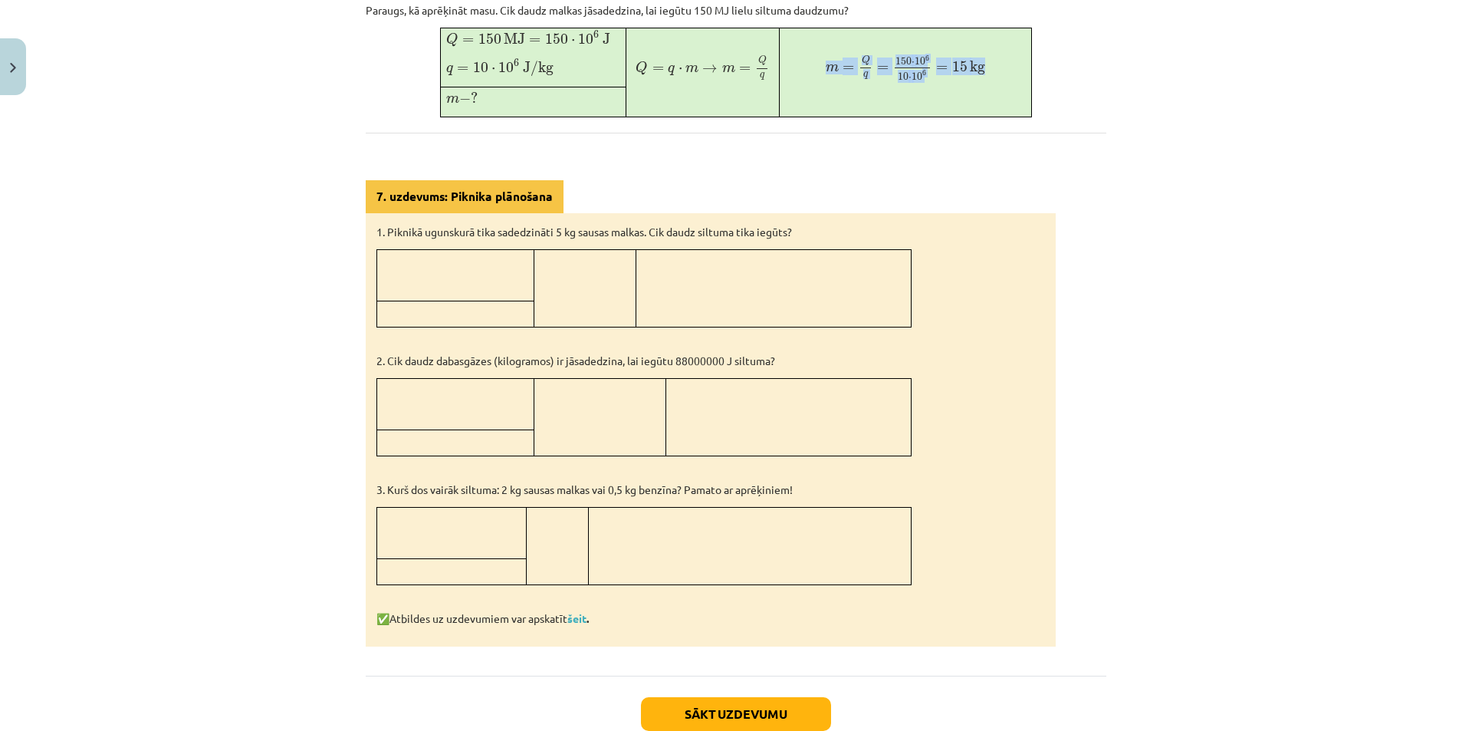
drag, startPoint x: 819, startPoint y: 68, endPoint x: 993, endPoint y: 79, distance: 174.3
click at [993, 79] on p "m = Q q = 150 ⋅ 10 6 10 ⋅ 10 6 = 15 kg m = Q q = 150 ⋅ 10 6 10 ⋅ 10 6 = 15 kg" at bounding box center [905, 67] width 241 height 25
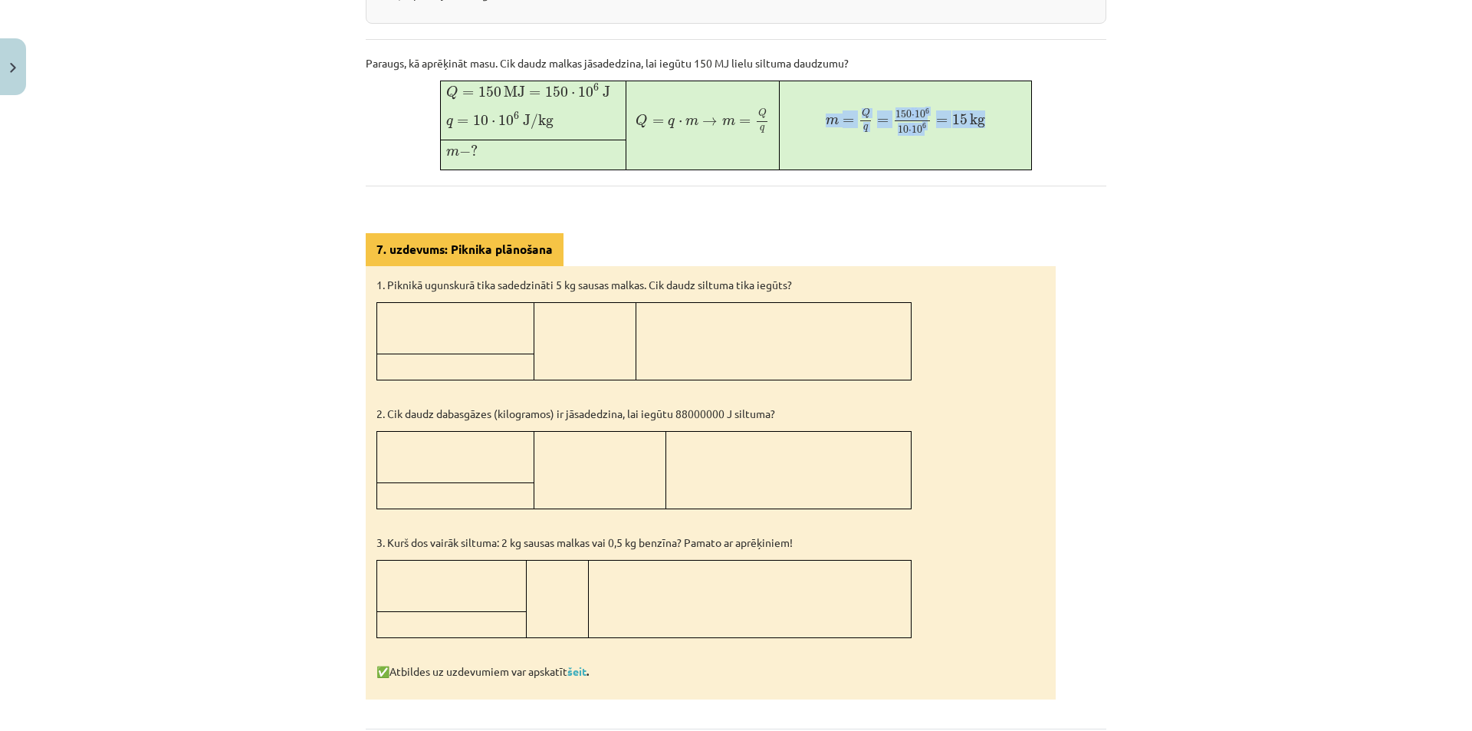
scroll to position [537, 0]
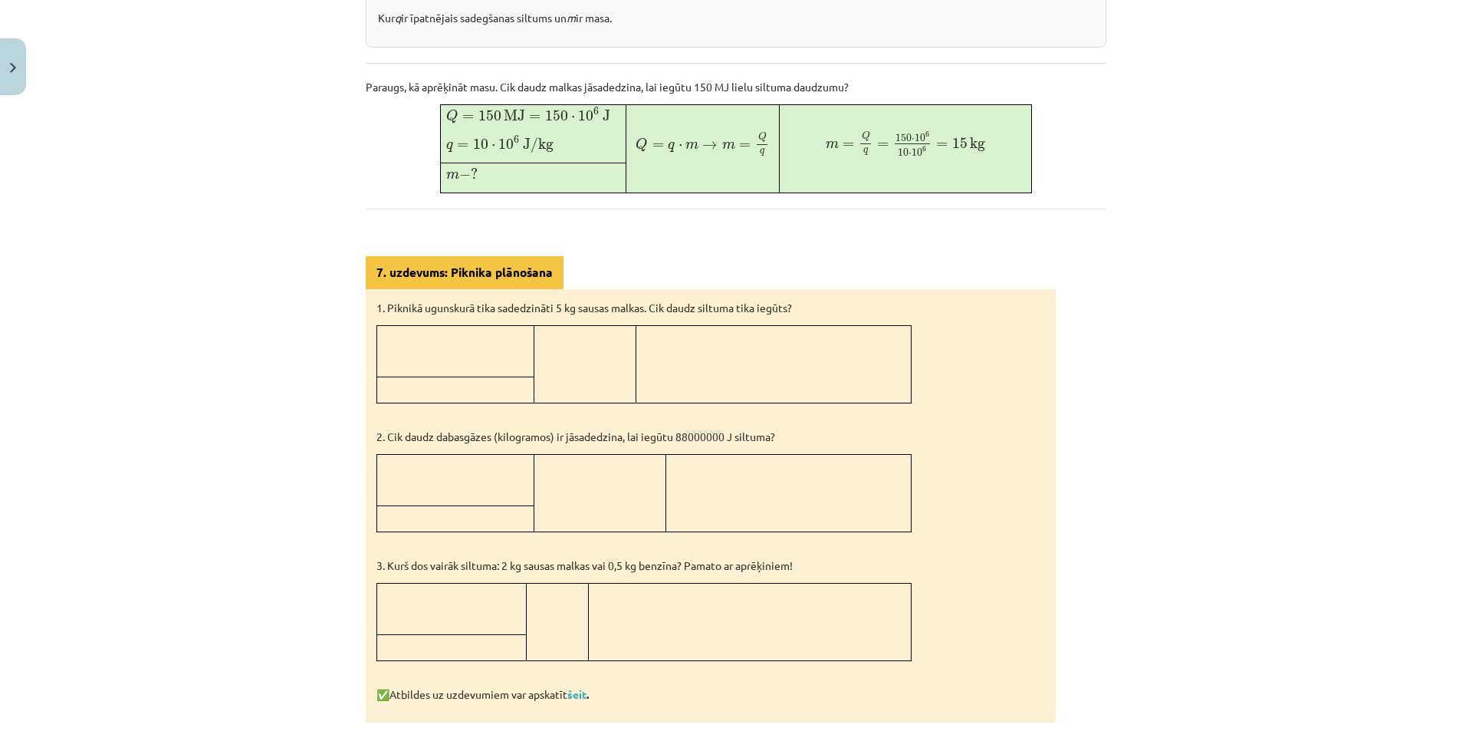
click at [1030, 153] on div "Kurināmais un sadegšanas siltums Lielu daļu siltuma mēs iegūstam, dedzinot kuri…" at bounding box center [736, 230] width 741 height 984
drag, startPoint x: 987, startPoint y: 143, endPoint x: 825, endPoint y: 139, distance: 162.6
click at [825, 139] on p "m = Q q = 150 ⋅ 10 6 10 ⋅ 10 6 = 15 kg m = Q q = 150 ⋅ 10 6 10 ⋅ 10 6 = 15 kg" at bounding box center [905, 144] width 241 height 25
drag, startPoint x: 882, startPoint y: 128, endPoint x: 852, endPoint y: 156, distance: 41.3
click at [852, 158] on td "m = Q q = 150 ⋅ 10 6 10 ⋅ 10 6 = 15 kg m = Q q = 150 ⋅ 10 6 10 ⋅ 10 6 = 15 kg" at bounding box center [905, 148] width 253 height 87
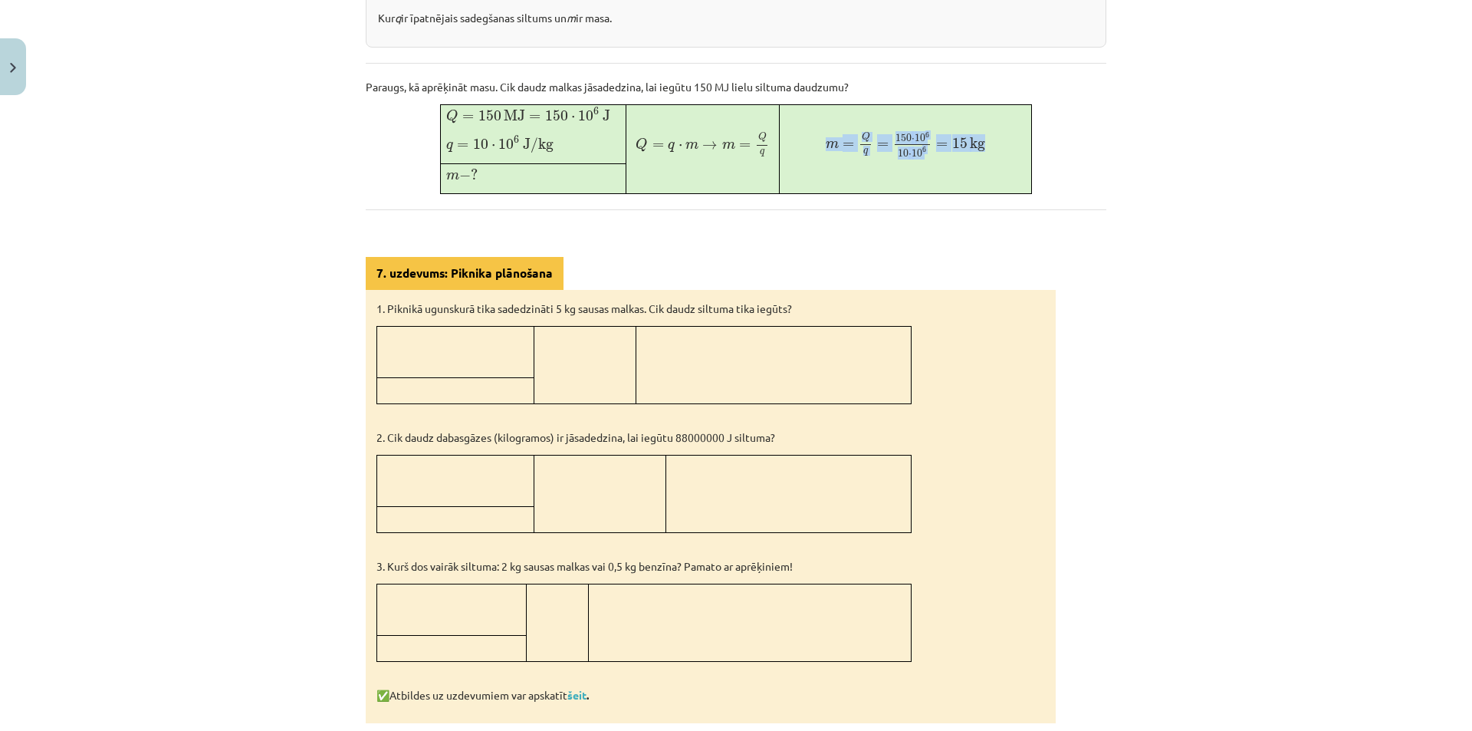
drag, startPoint x: 824, startPoint y: 144, endPoint x: 1000, endPoint y: 152, distance: 176.5
click at [1000, 152] on p "m = Q q = 150 ⋅ 10 6 10 ⋅ 10 6 = 15 kg m = Q q = 150 ⋅ 10 6 10 ⋅ 10 6 = 15 kg" at bounding box center [905, 144] width 241 height 25
drag, startPoint x: 968, startPoint y: 120, endPoint x: 882, endPoint y: 159, distance: 95.4
click at [882, 159] on td "m = Q q = 150 ⋅ 10 6 10 ⋅ 10 6 = 15 kg m = Q q = 150 ⋅ 10 6 10 ⋅ 10 6 = 15 kg" at bounding box center [905, 148] width 253 height 87
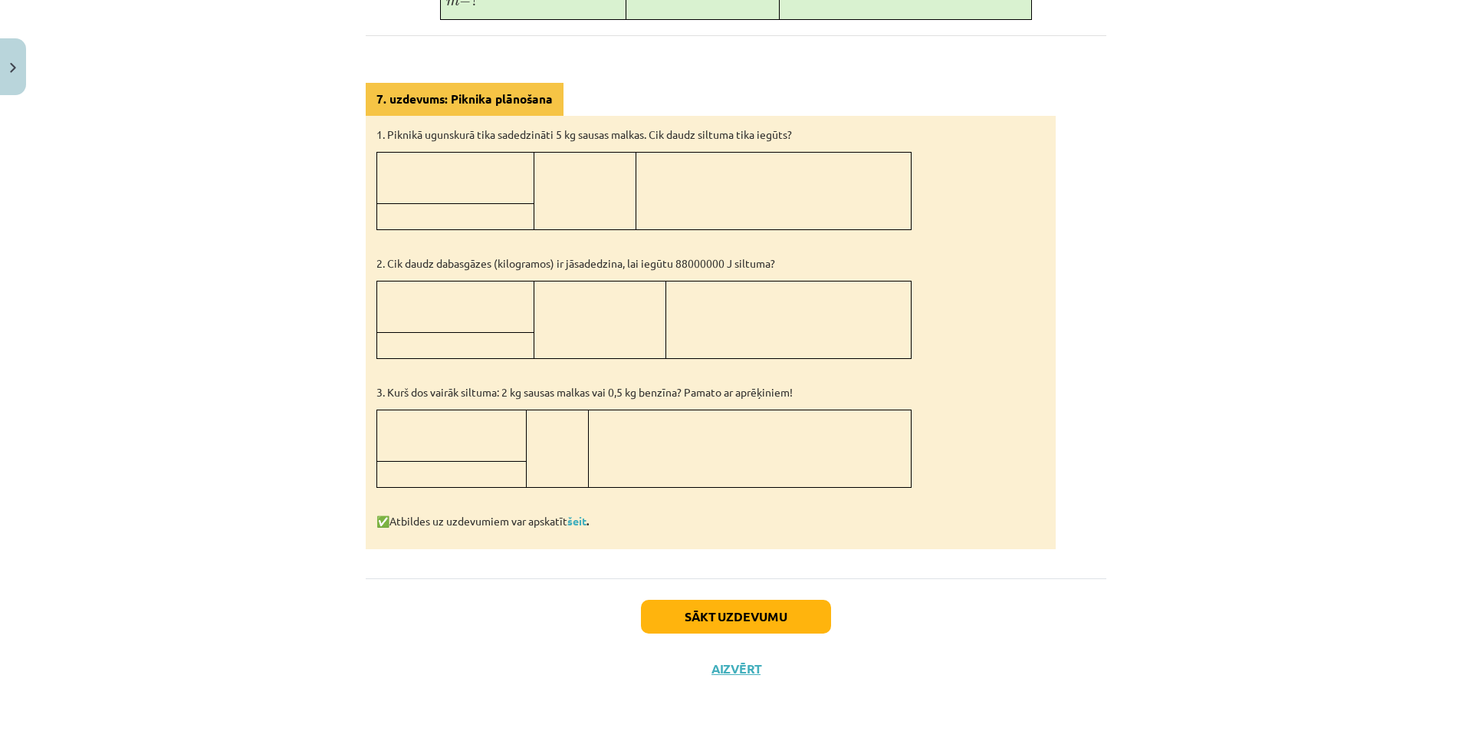
scroll to position [711, 0]
click at [573, 515] on link "šeit" at bounding box center [576, 521] width 19 height 14
click at [572, 519] on link "šeit" at bounding box center [576, 521] width 19 height 14
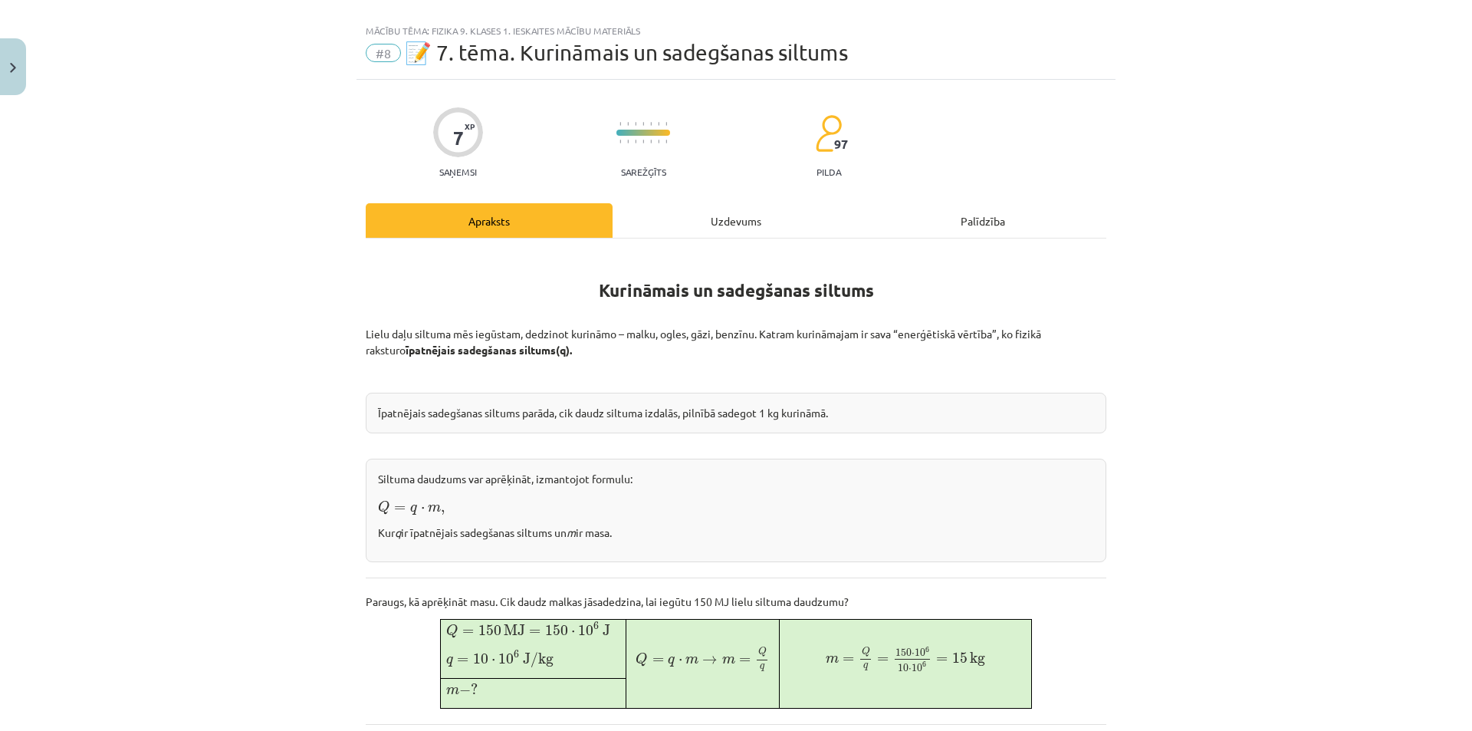
scroll to position [21, 0]
drag, startPoint x: 369, startPoint y: 415, endPoint x: 513, endPoint y: 415, distance: 144.1
click at [513, 415] on div "Īpatnējais sadegšanas siltums parāda, cik daudz siltuma izdalās, pilnībā sadego…" at bounding box center [736, 414] width 741 height 41
copy div "Īpatnējais sadegšanas siltums"
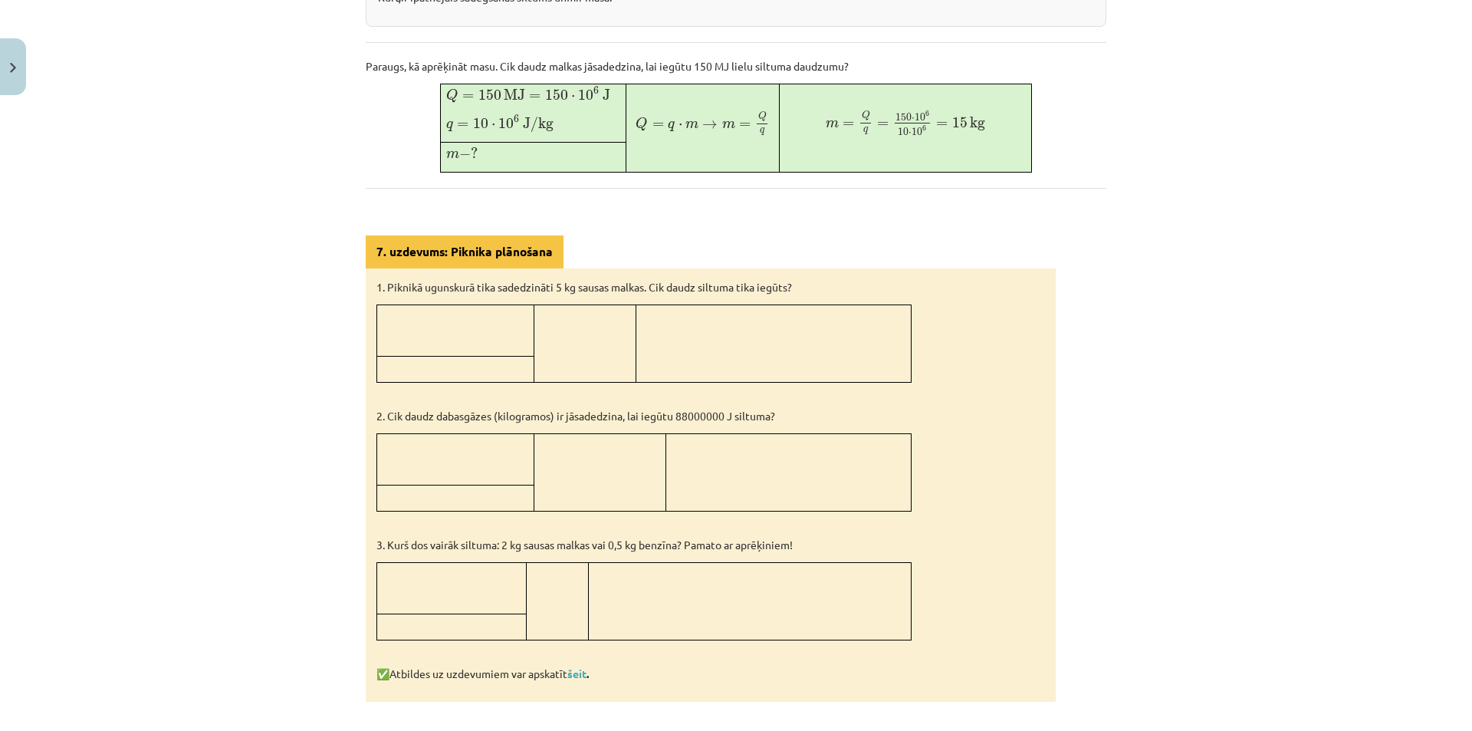
scroll to position [634, 0]
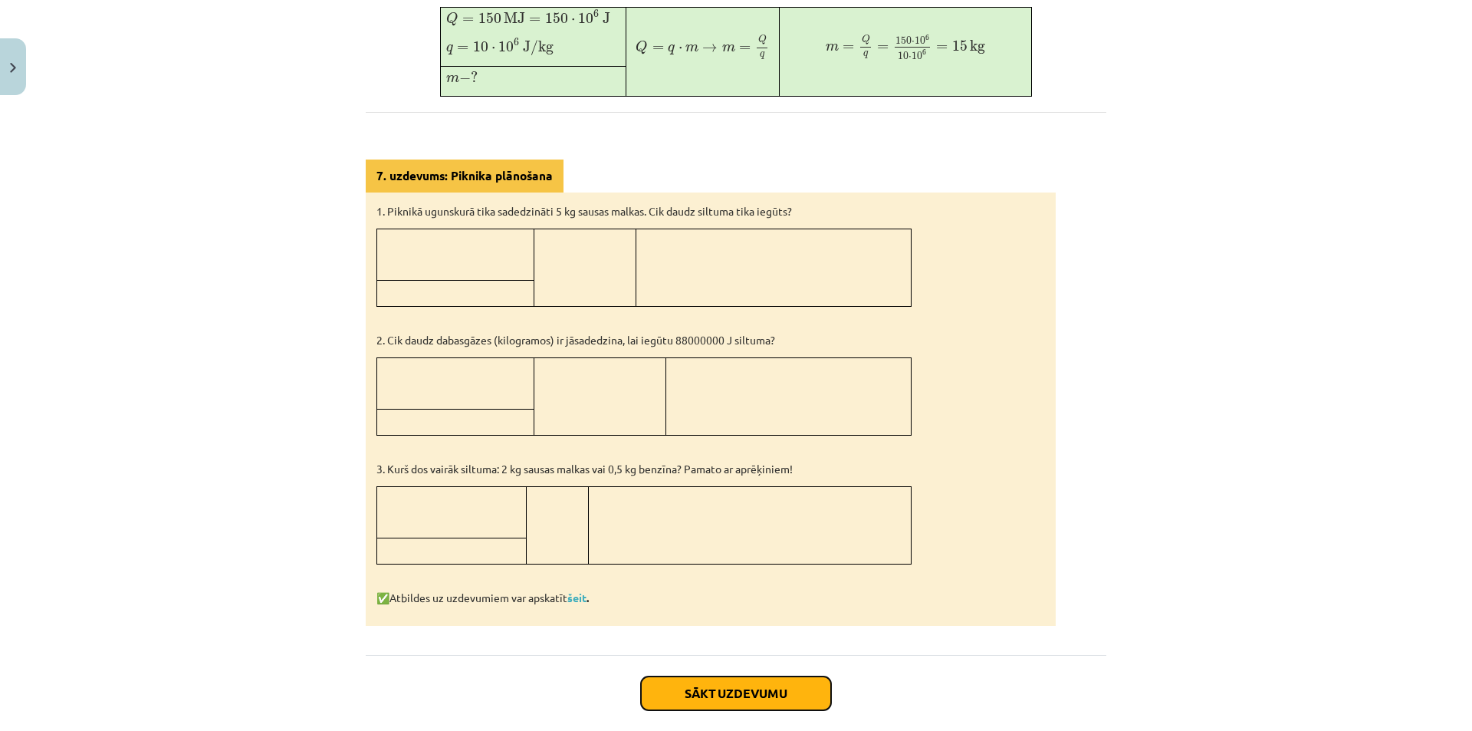
click at [649, 689] on button "Sākt uzdevumu" at bounding box center [736, 693] width 190 height 34
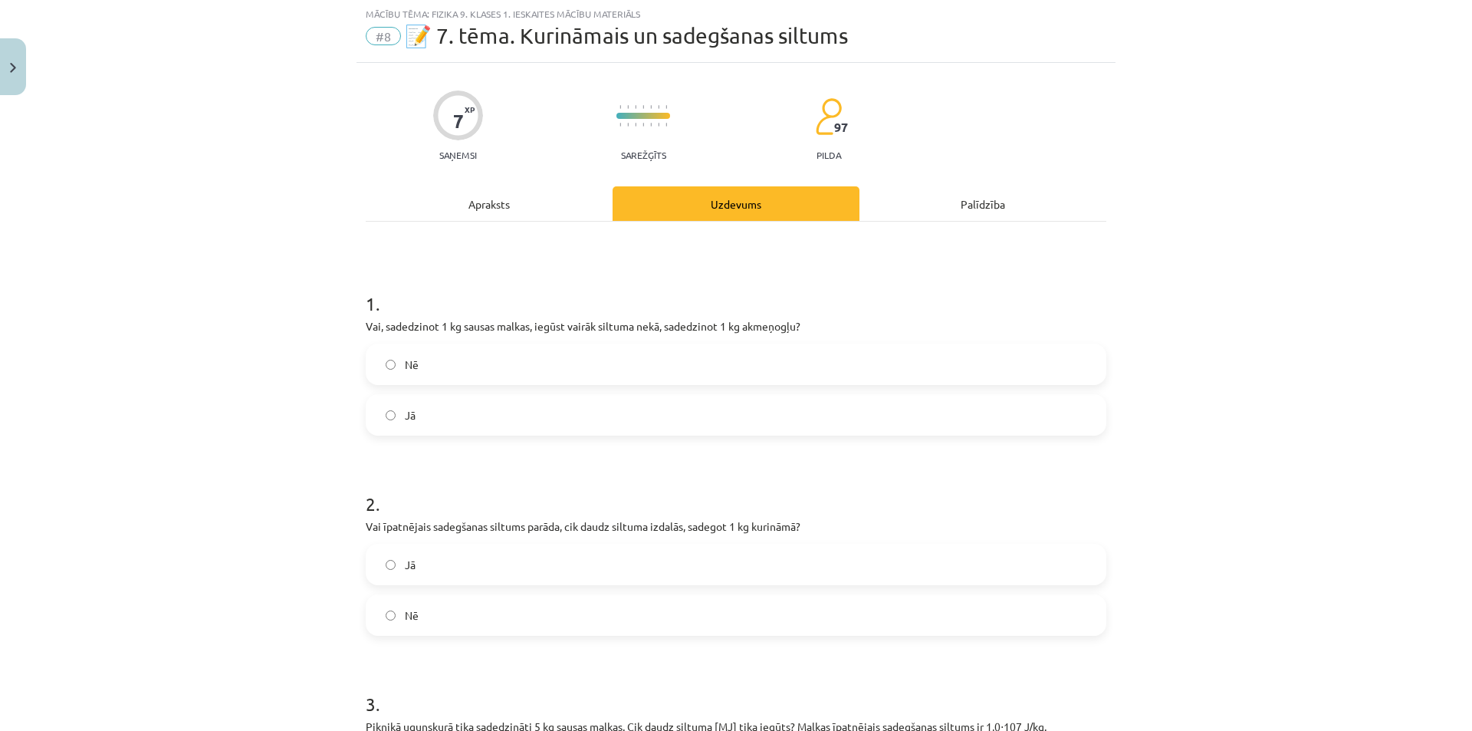
scroll to position [38, 0]
click at [406, 409] on span "Jā" at bounding box center [410, 416] width 11 height 16
click at [406, 372] on span "Nē" at bounding box center [412, 365] width 14 height 16
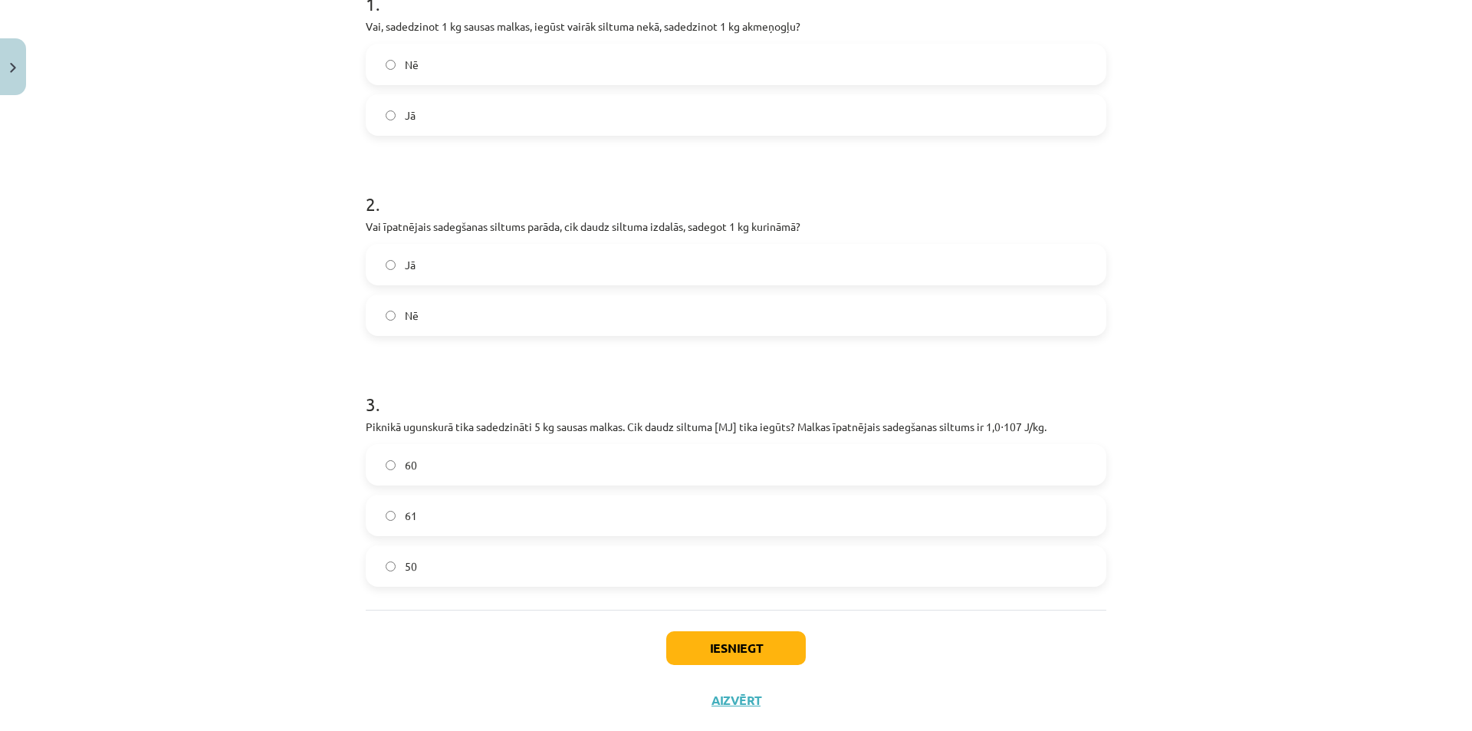
scroll to position [345, 0]
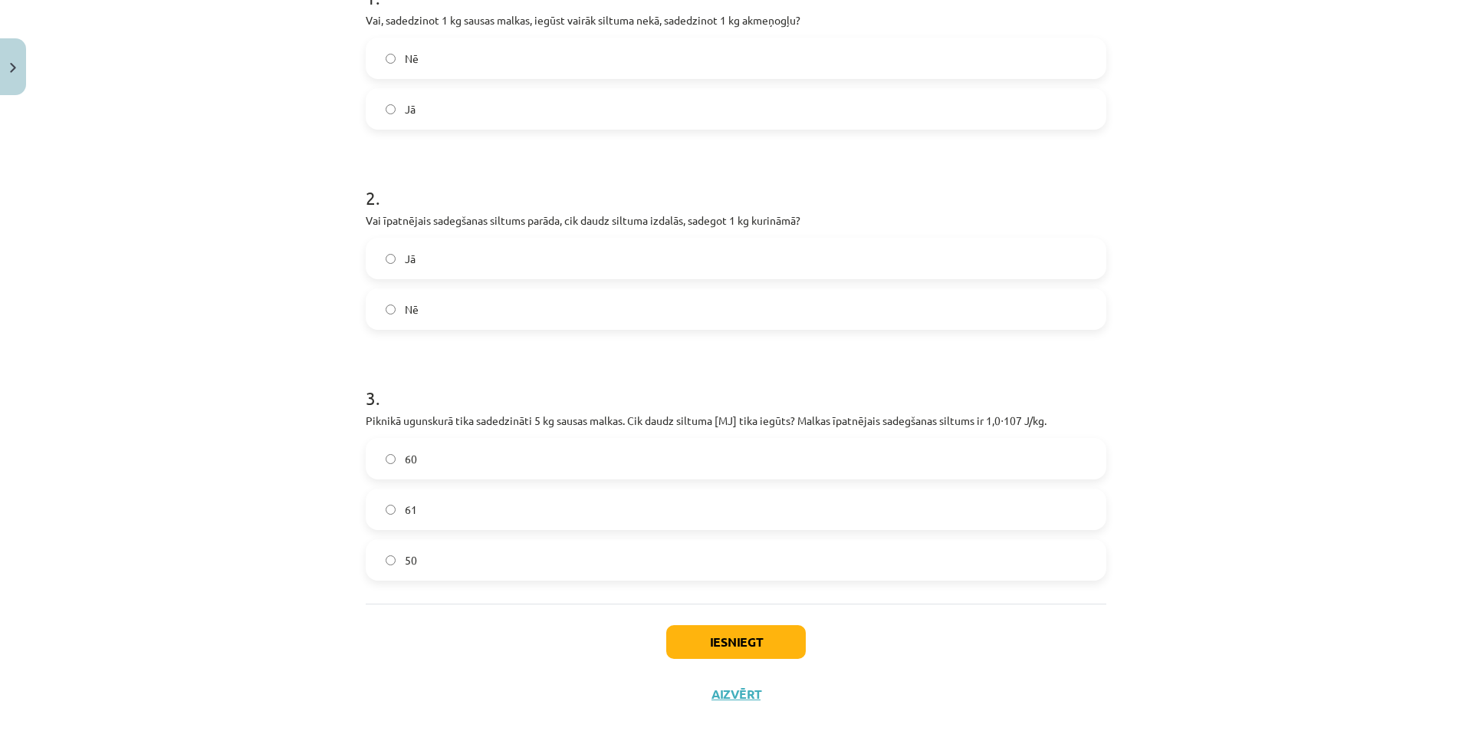
click at [390, 273] on label "Jā" at bounding box center [735, 258] width 737 height 38
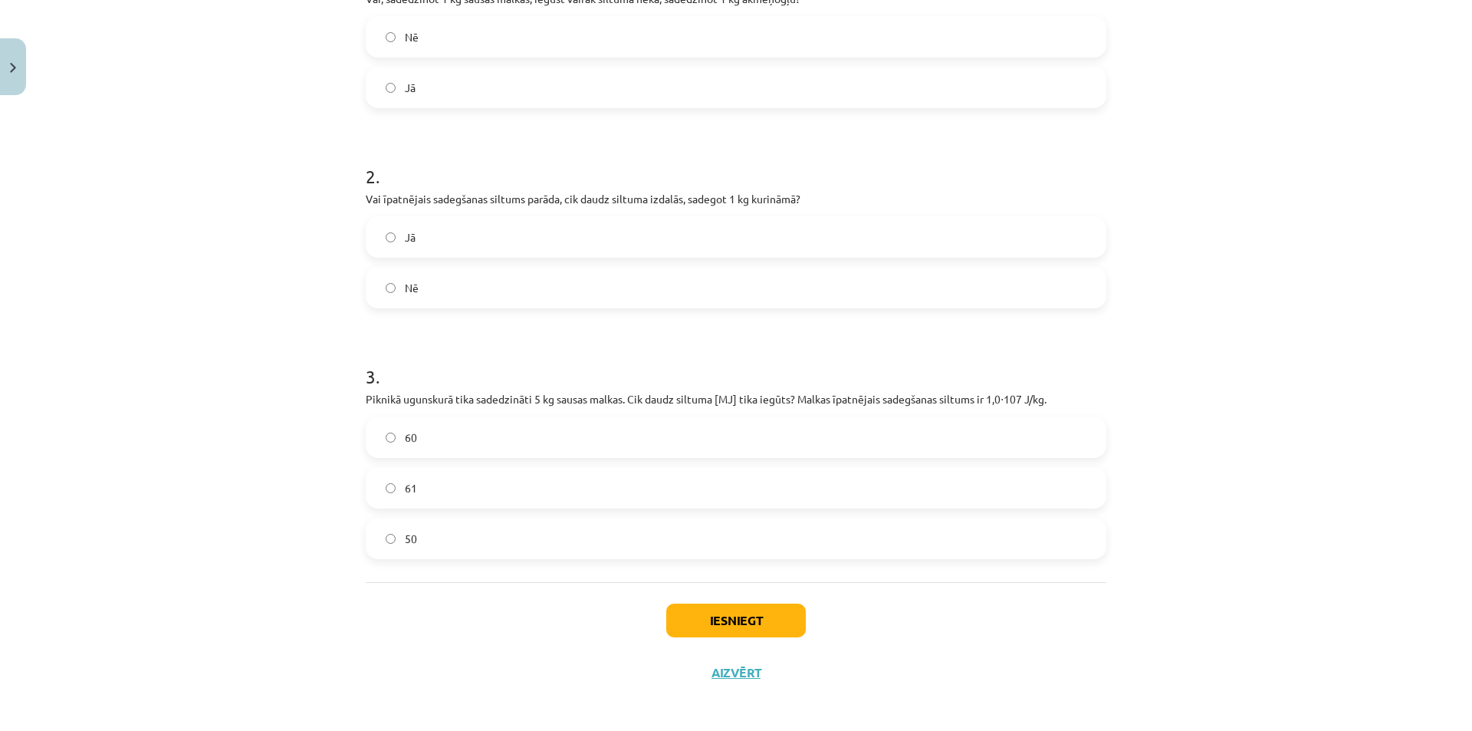
scroll to position [373, 0]
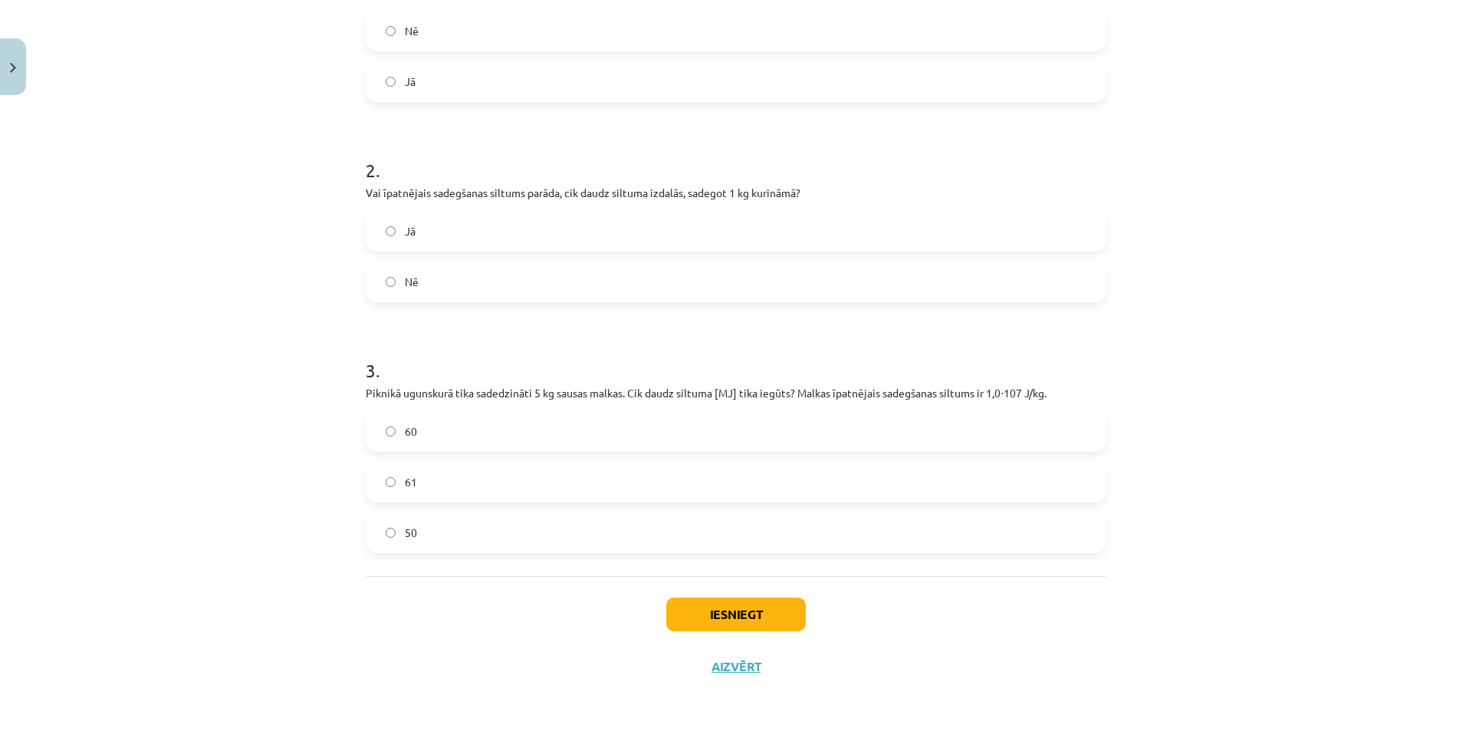
click at [389, 530] on label "50" at bounding box center [735, 532] width 737 height 38
click at [713, 607] on button "Iesniegt" at bounding box center [736, 614] width 140 height 34
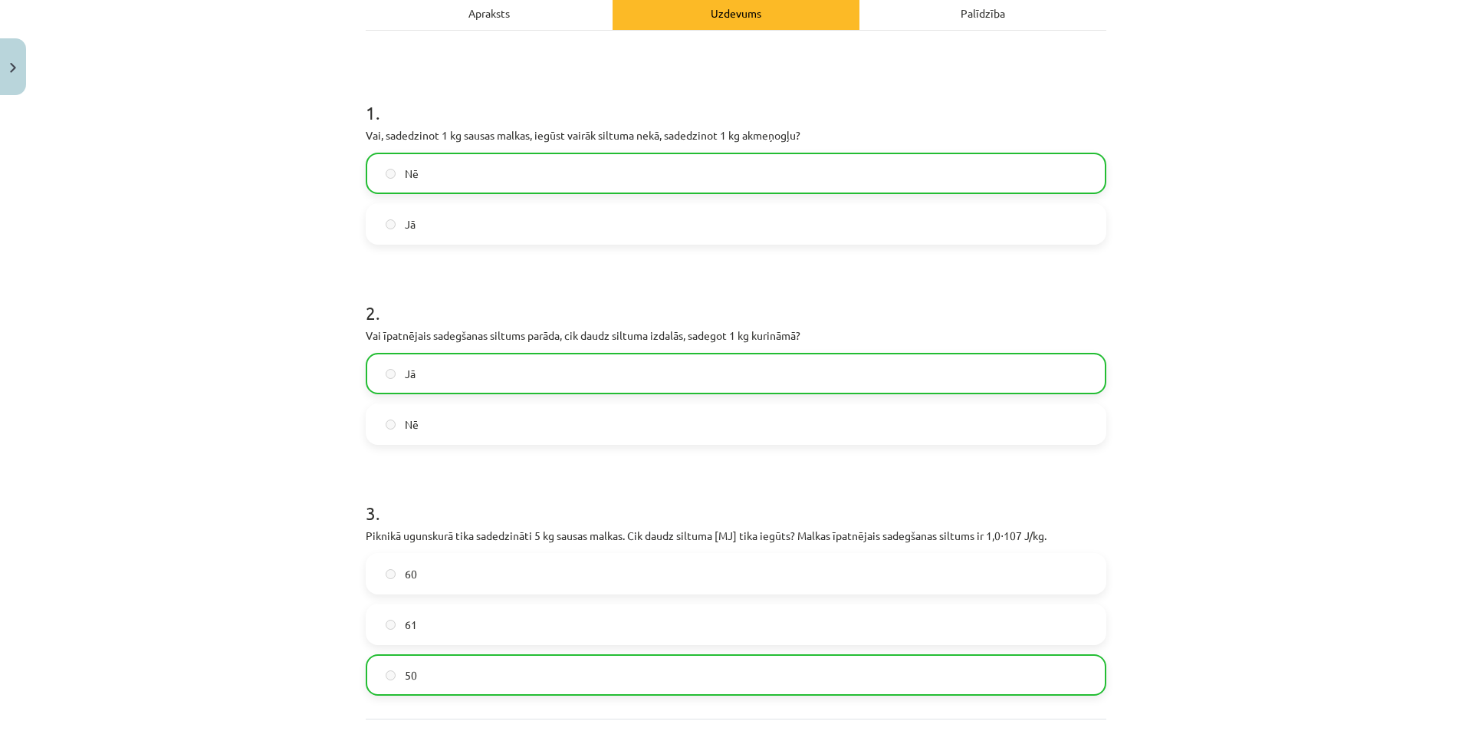
scroll to position [422, 0]
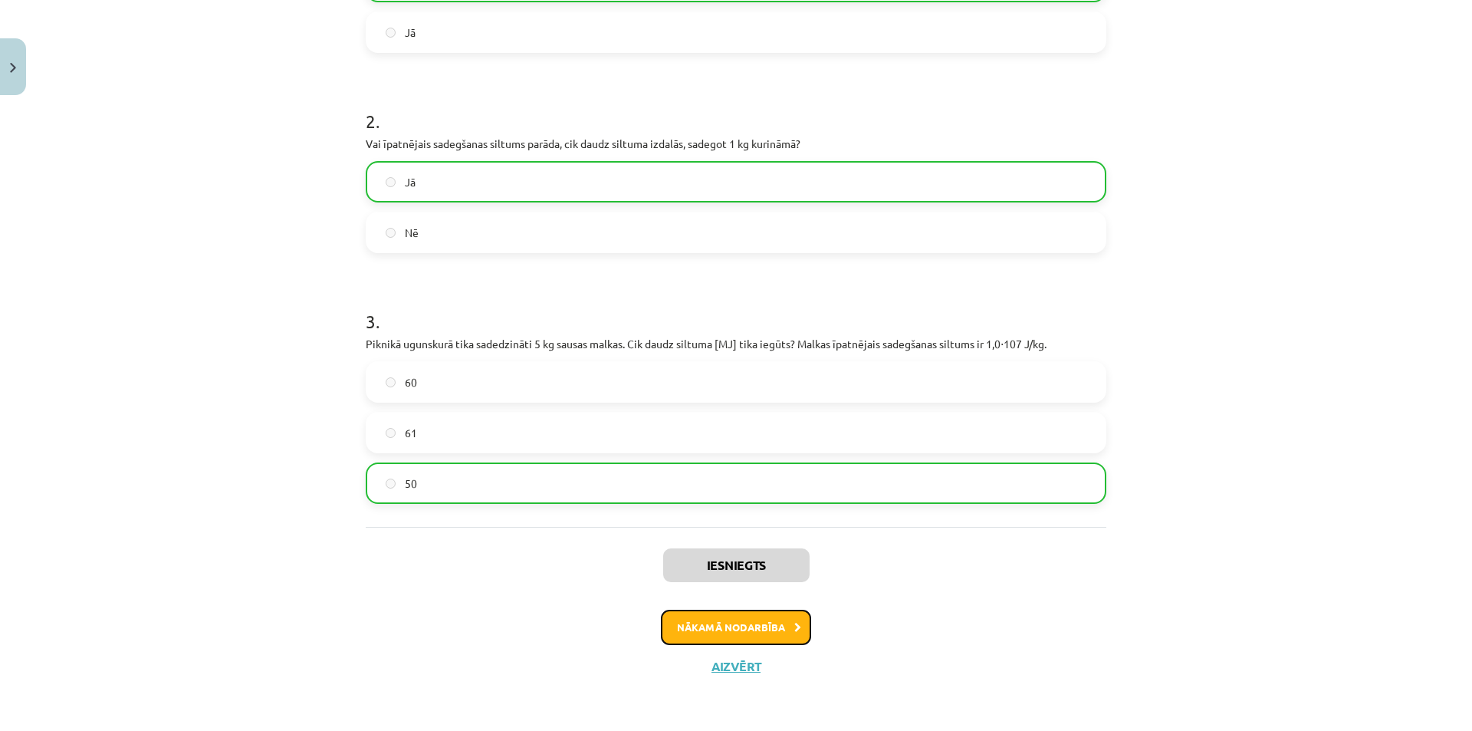
click at [757, 622] on button "Nākamā nodarbība" at bounding box center [736, 626] width 150 height 35
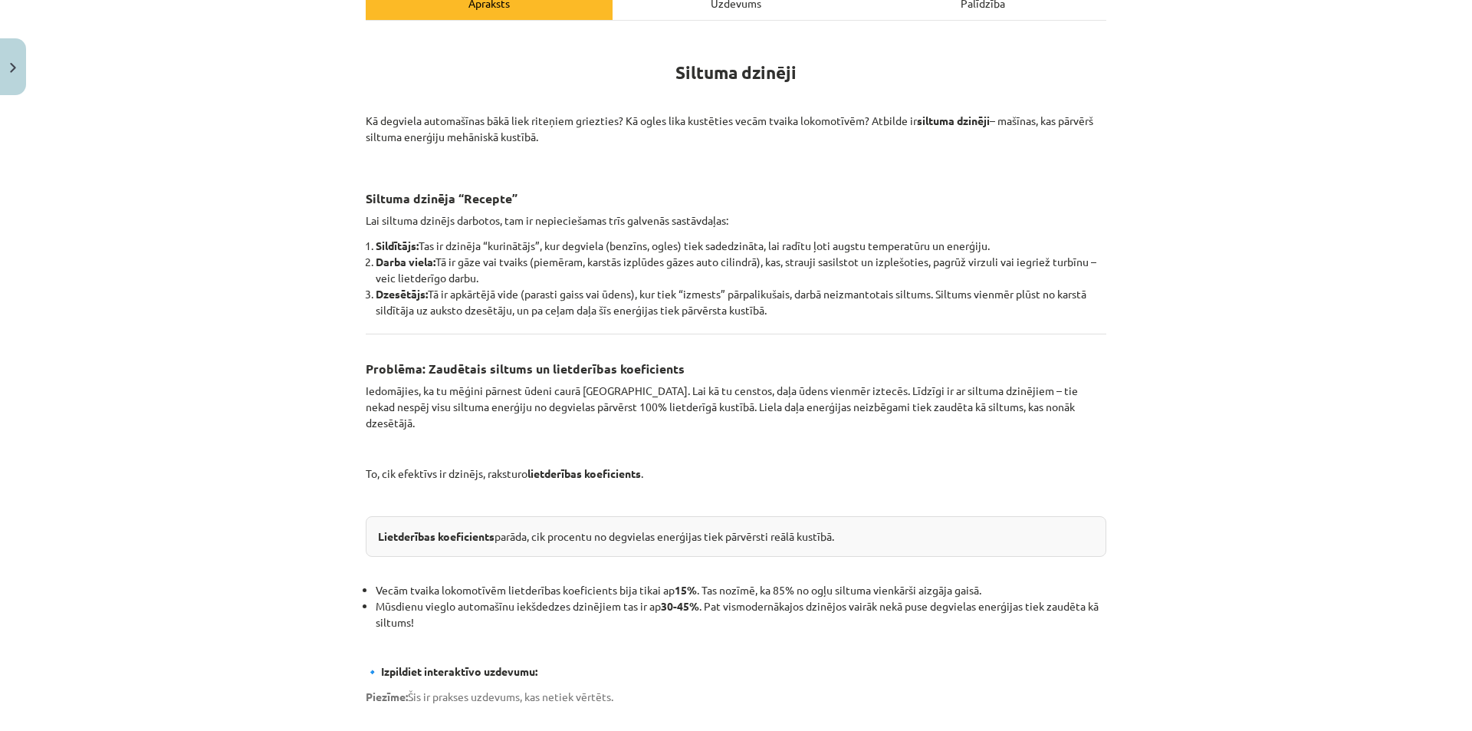
scroll to position [152, 0]
